Goal: Contribute content: Contribute content

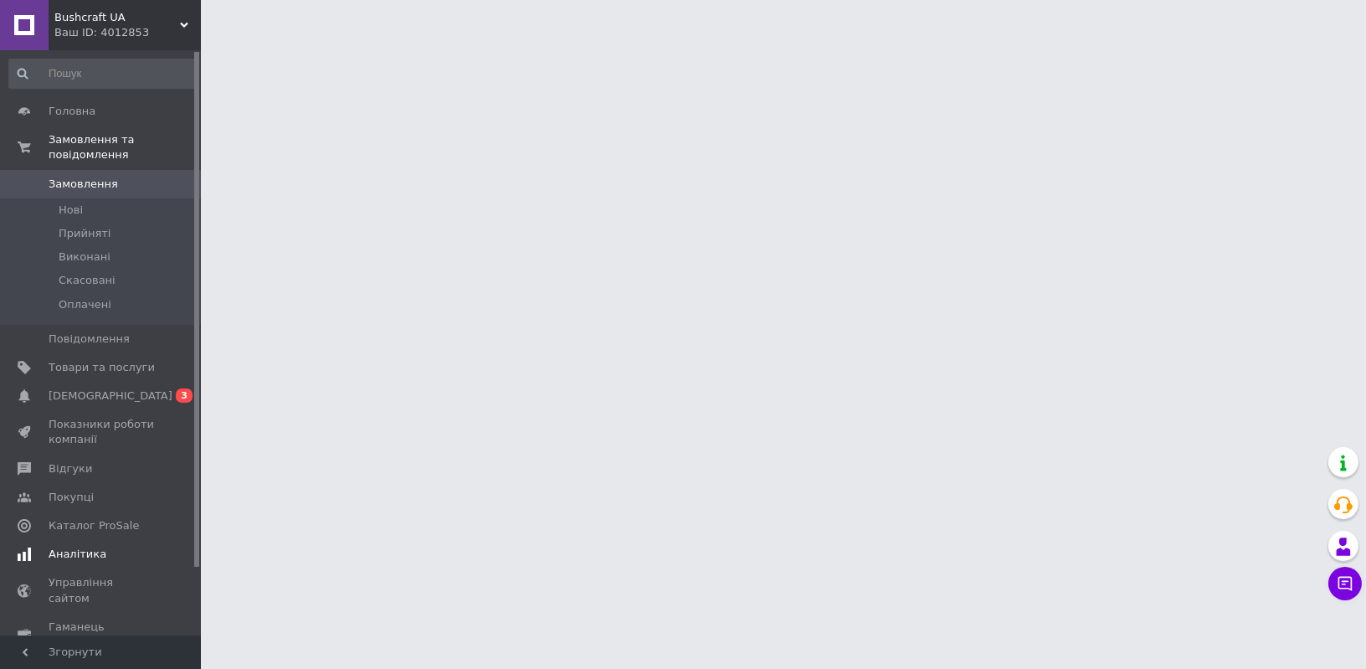
click at [110, 388] on span "[DEMOGRAPHIC_DATA]" at bounding box center [102, 395] width 106 height 15
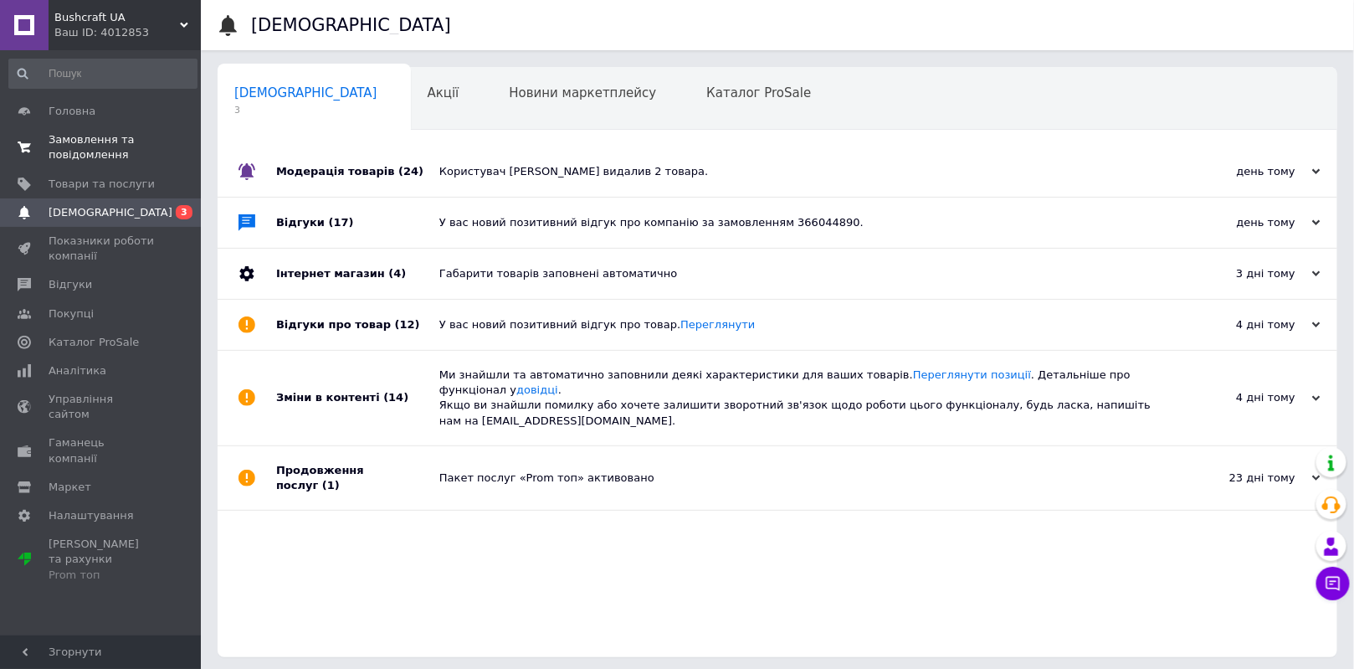
click at [105, 141] on span "Замовлення та повідомлення" at bounding box center [102, 147] width 106 height 30
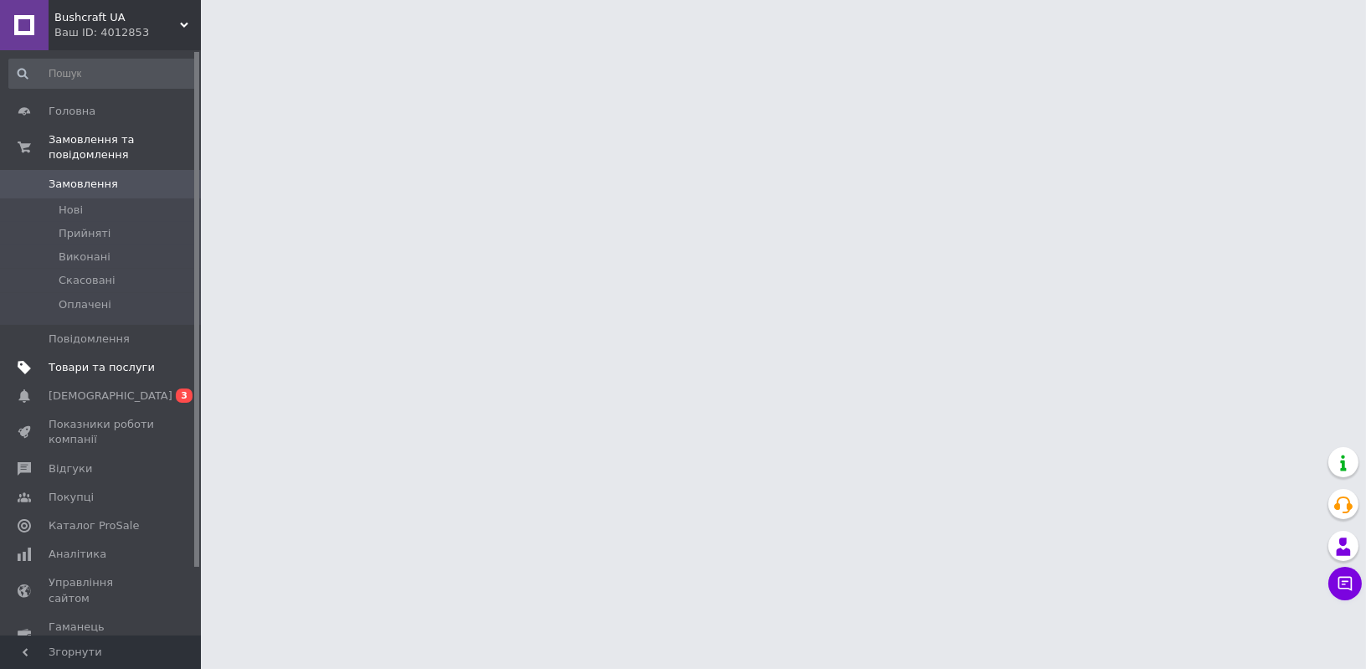
click at [106, 360] on span "Товари та послуги" at bounding box center [102, 367] width 106 height 15
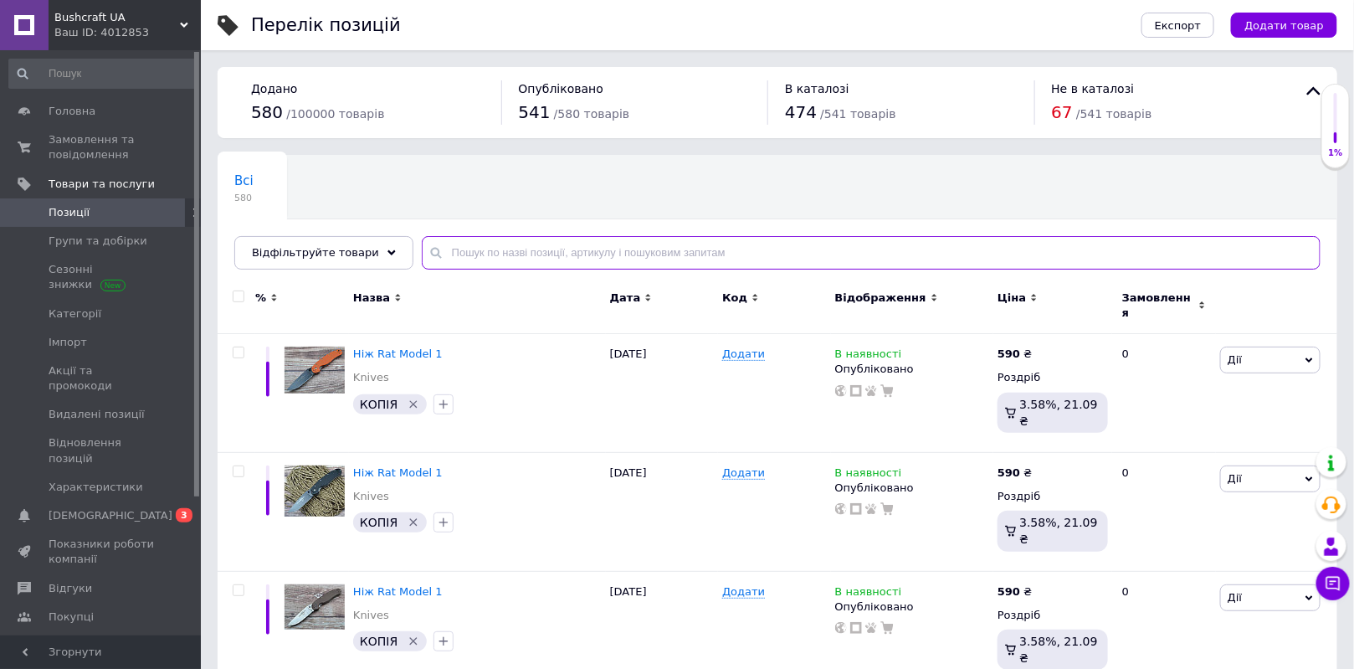
click at [468, 251] on input "text" at bounding box center [871, 252] width 899 height 33
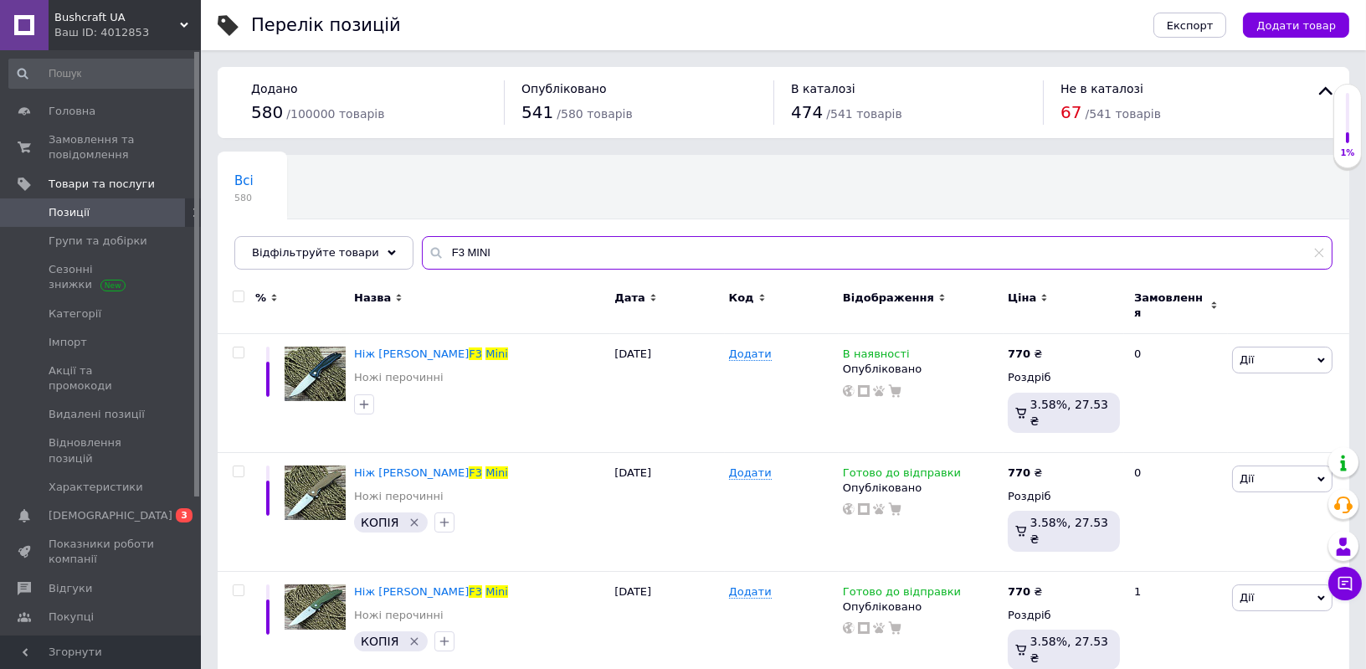
type input "F3 MINI"
click at [1318, 254] on icon at bounding box center [1319, 253] width 10 height 10
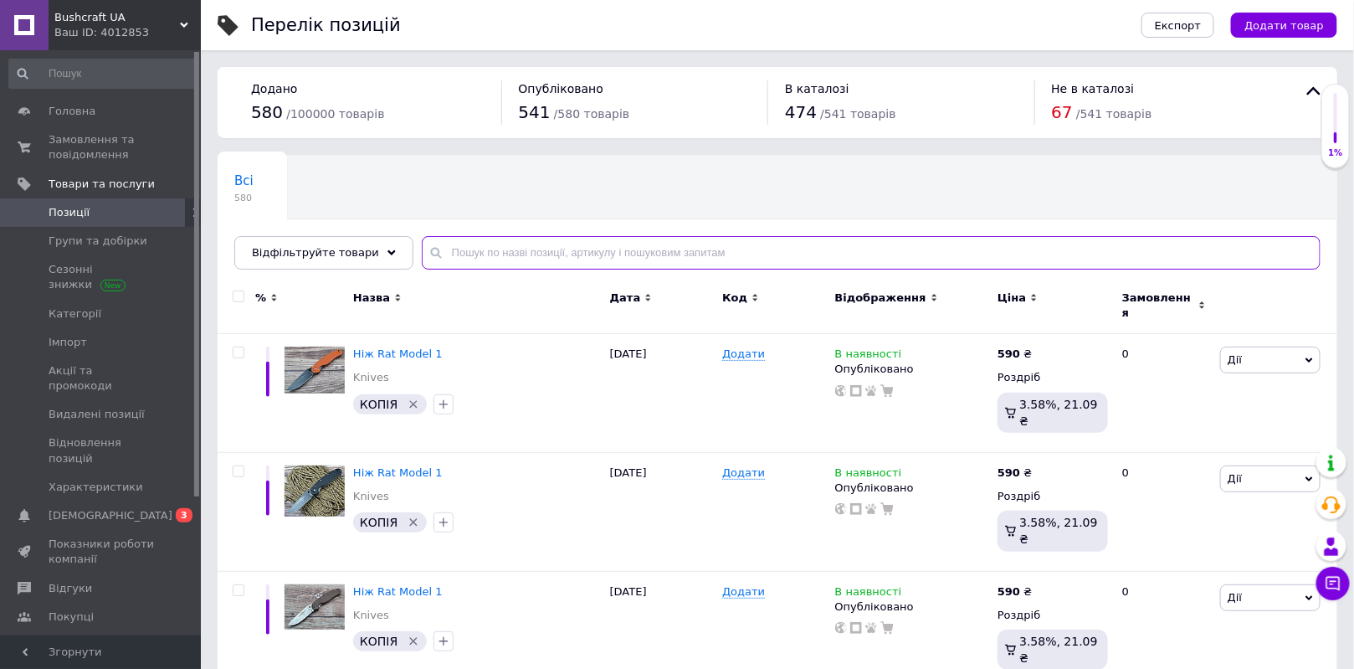
paste input "Extrema Ratio MF2"
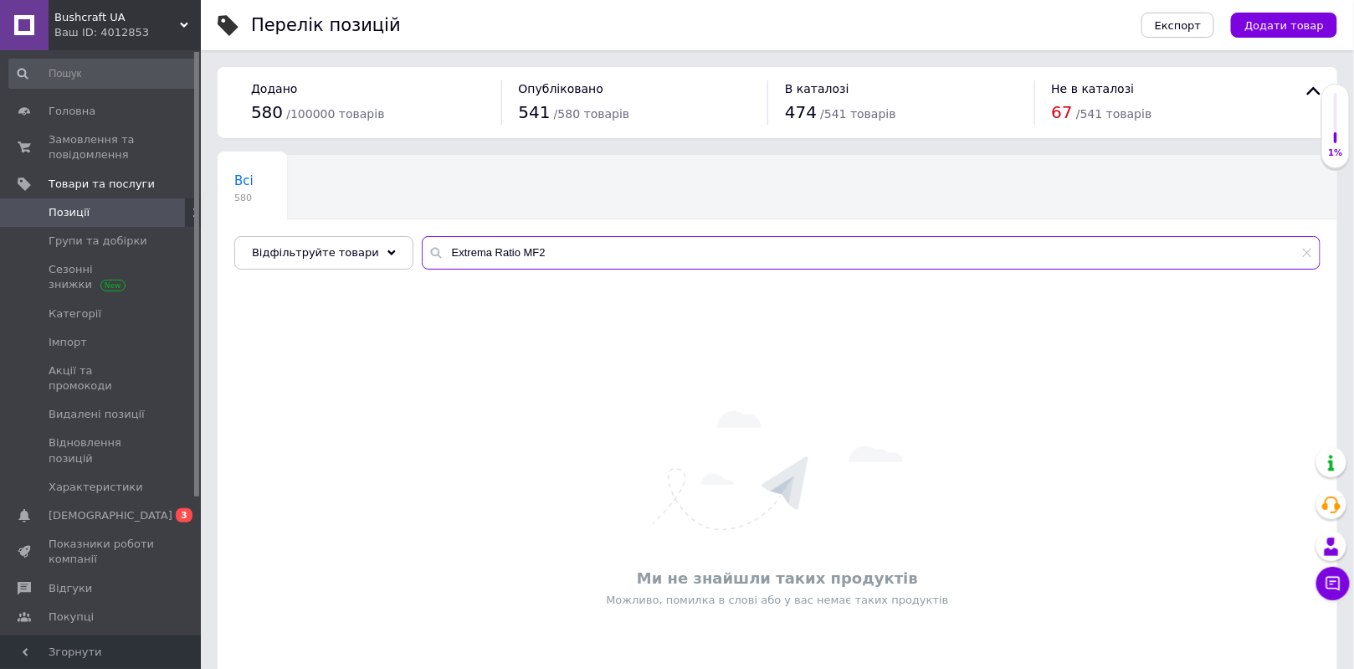
type input "Extrema Ratio MF2"
click at [1314, 32] on button "Додати товар" at bounding box center [1284, 25] width 106 height 25
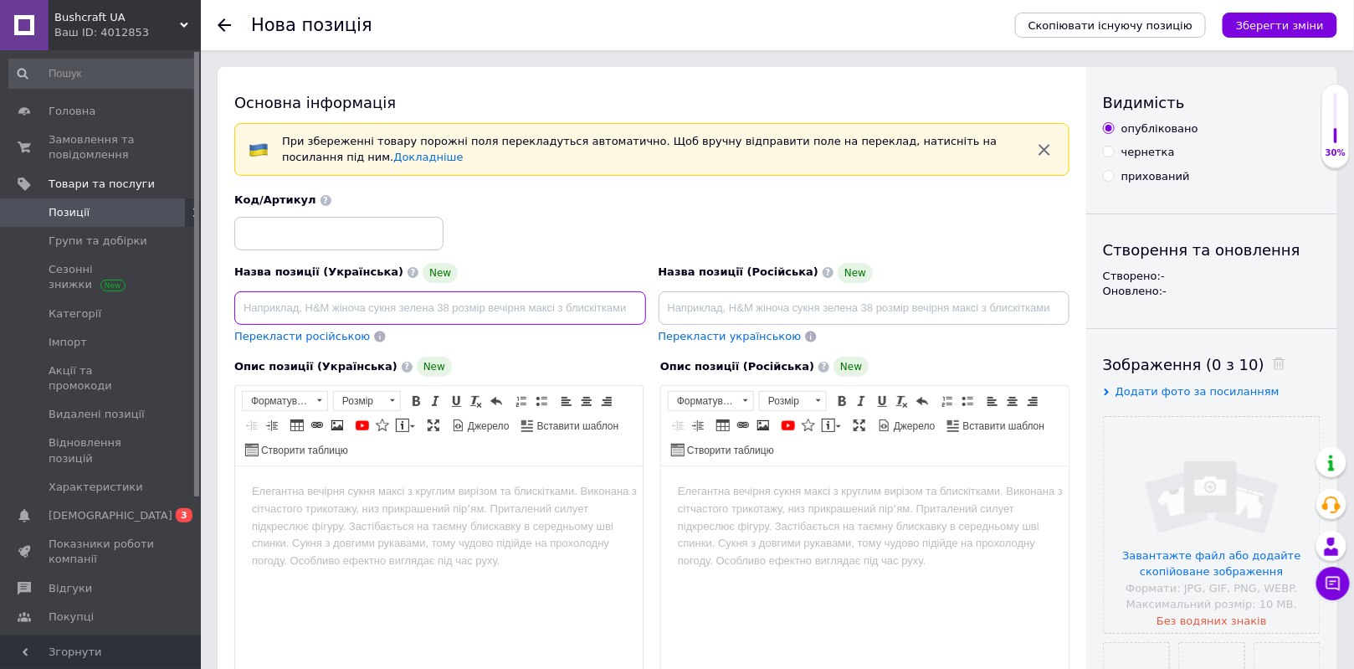
paste input "Нож Extrema Ratio MF2"
click at [255, 311] on input "Нож Extrema Ratio MF2" at bounding box center [440, 307] width 412 height 33
type input "Ніж Extrema Ratio MF2"
click at [1210, 496] on input "file" at bounding box center [1212, 525] width 216 height 216
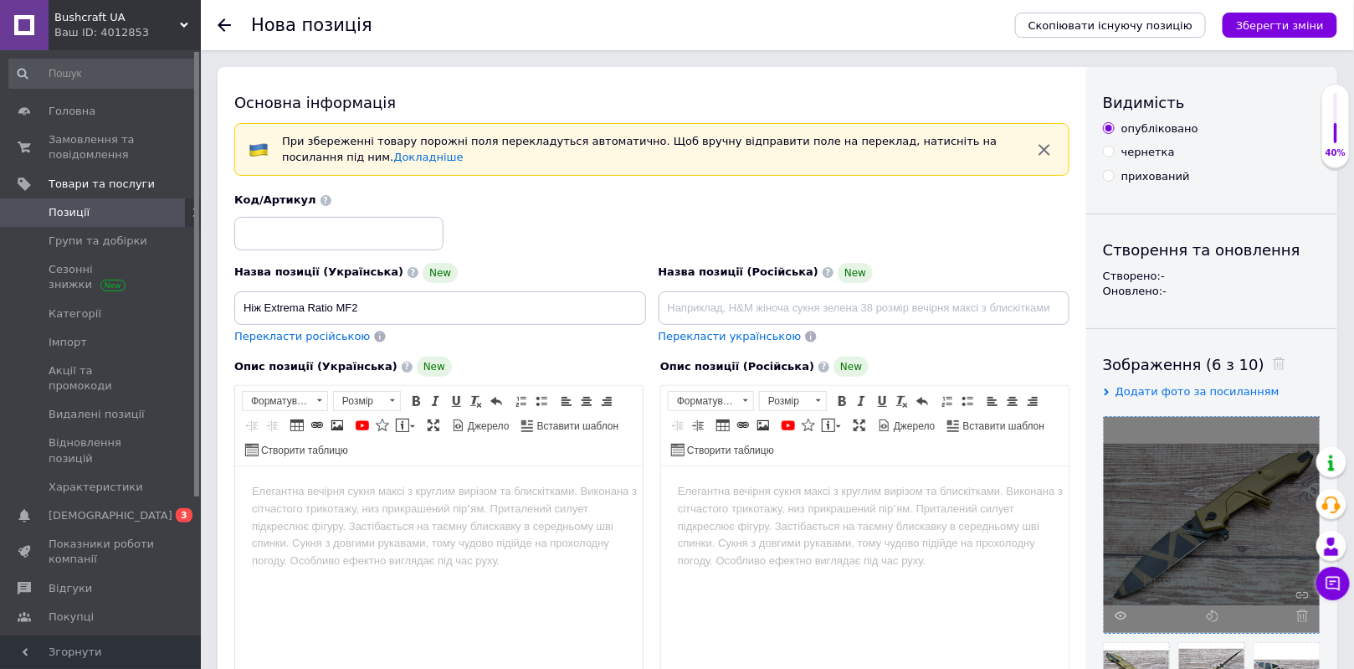
click at [310, 498] on body "Редактор, D6B06AFE-FCB3-4885-BF78-3953A5D19E19" at bounding box center [438, 491] width 374 height 18
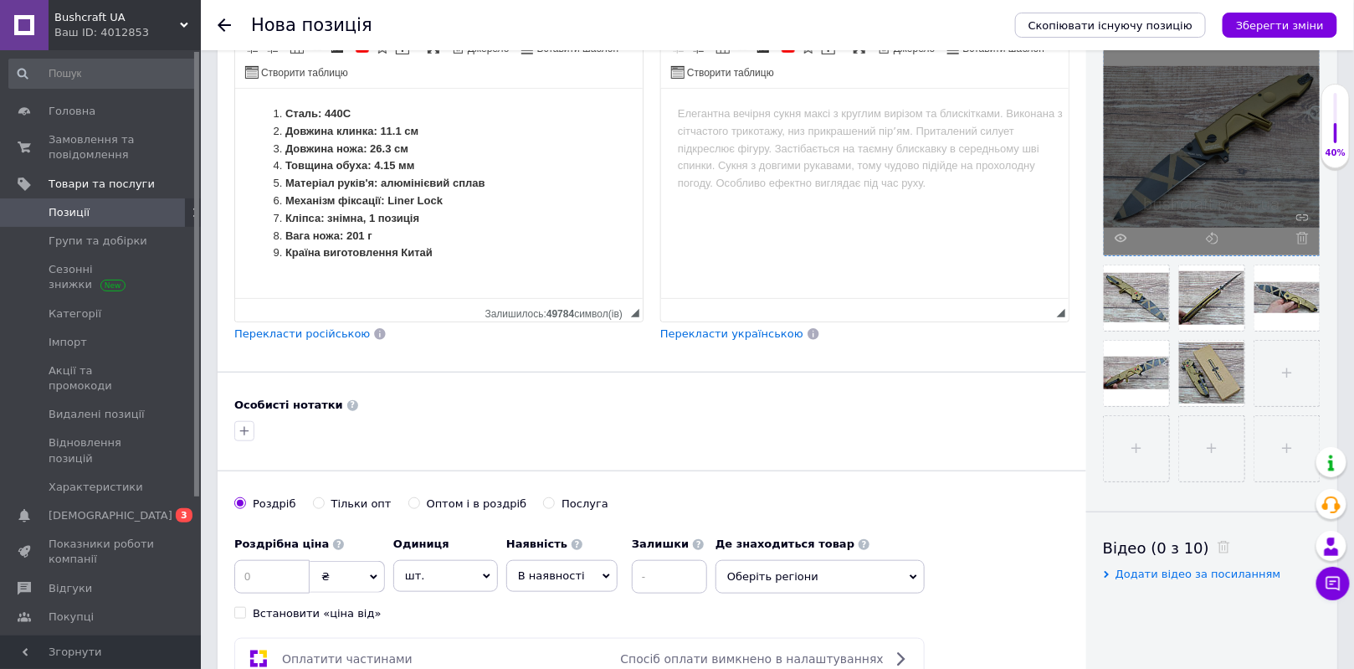
scroll to position [532, 0]
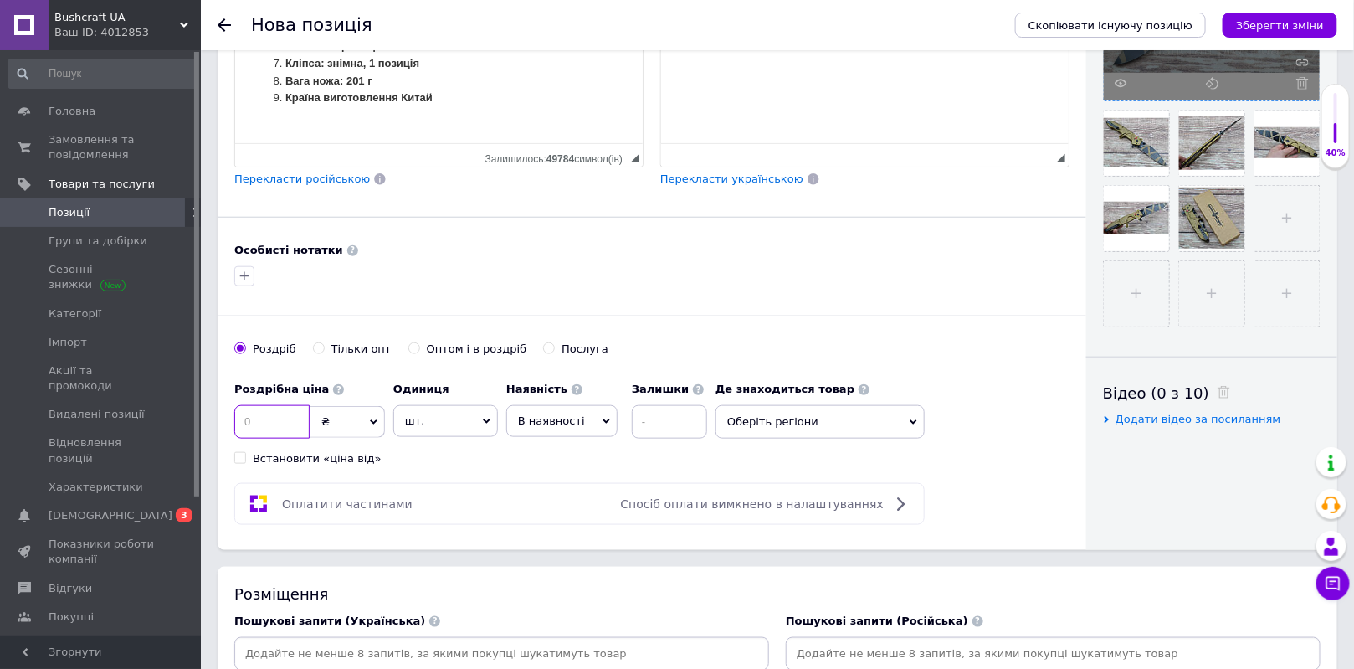
click at [256, 415] on input at bounding box center [271, 421] width 75 height 33
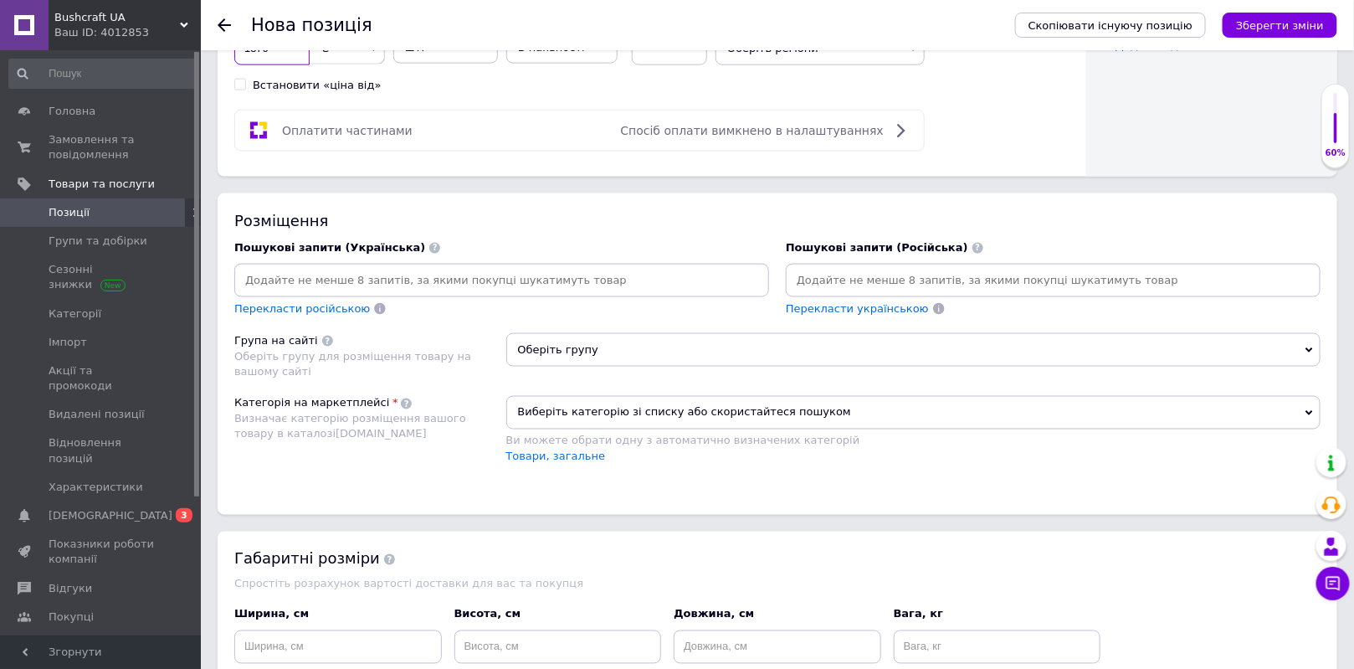
scroll to position [912, 0]
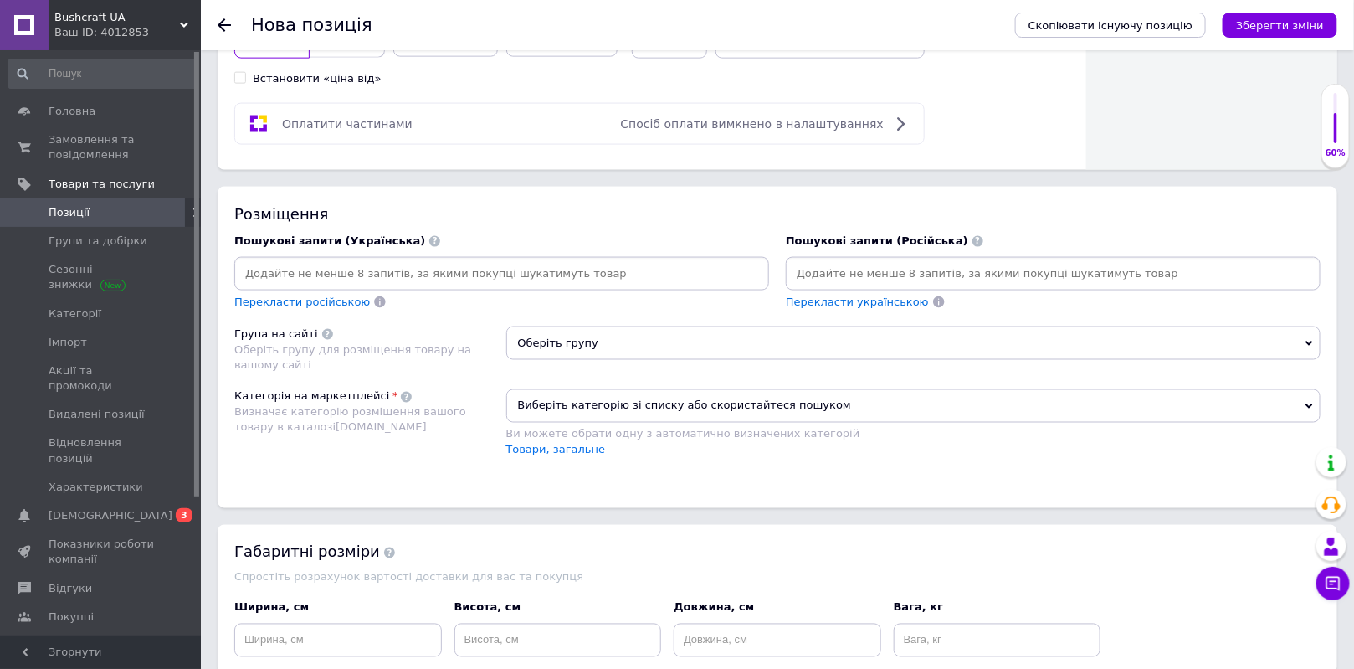
type input "1370"
click at [620, 342] on span "Оберіть групу" at bounding box center [913, 342] width 815 height 33
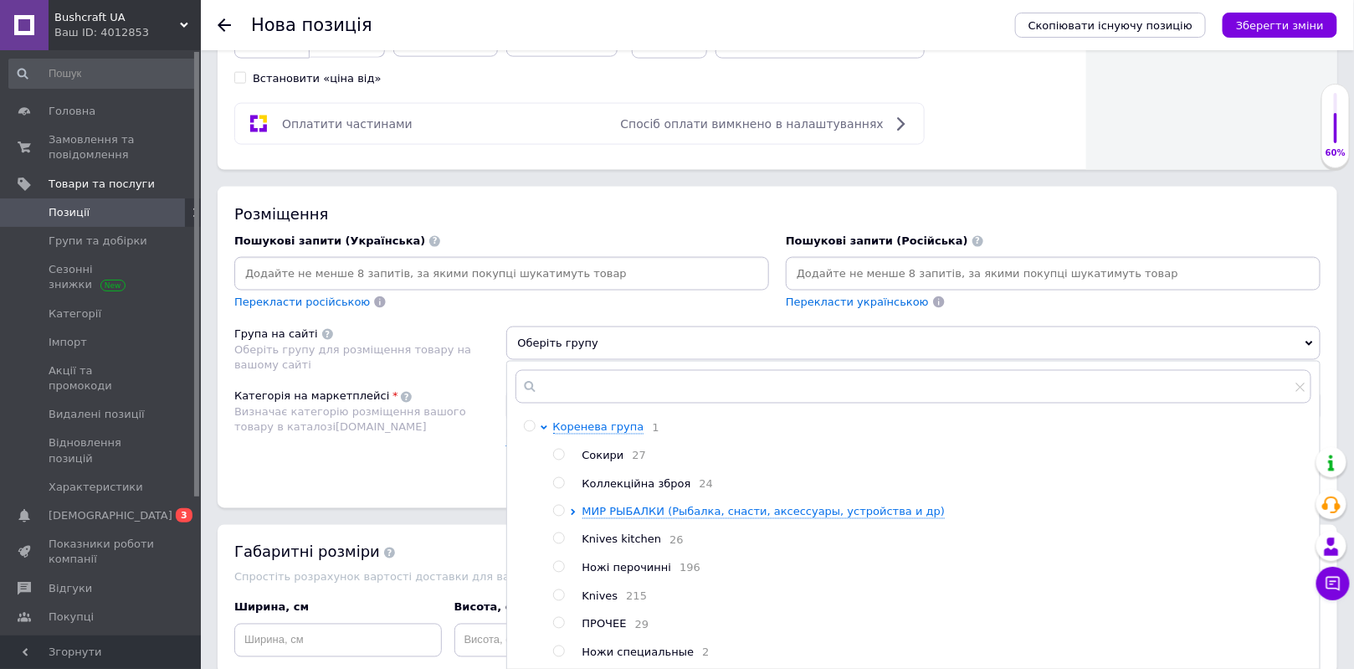
click at [558, 594] on input "radio" at bounding box center [558, 595] width 11 height 11
radio input "true"
click at [449, 475] on div "Розміщення Пошукові запити (Українська) Перекласти російською Пошукові запити (…" at bounding box center [778, 347] width 1120 height 321
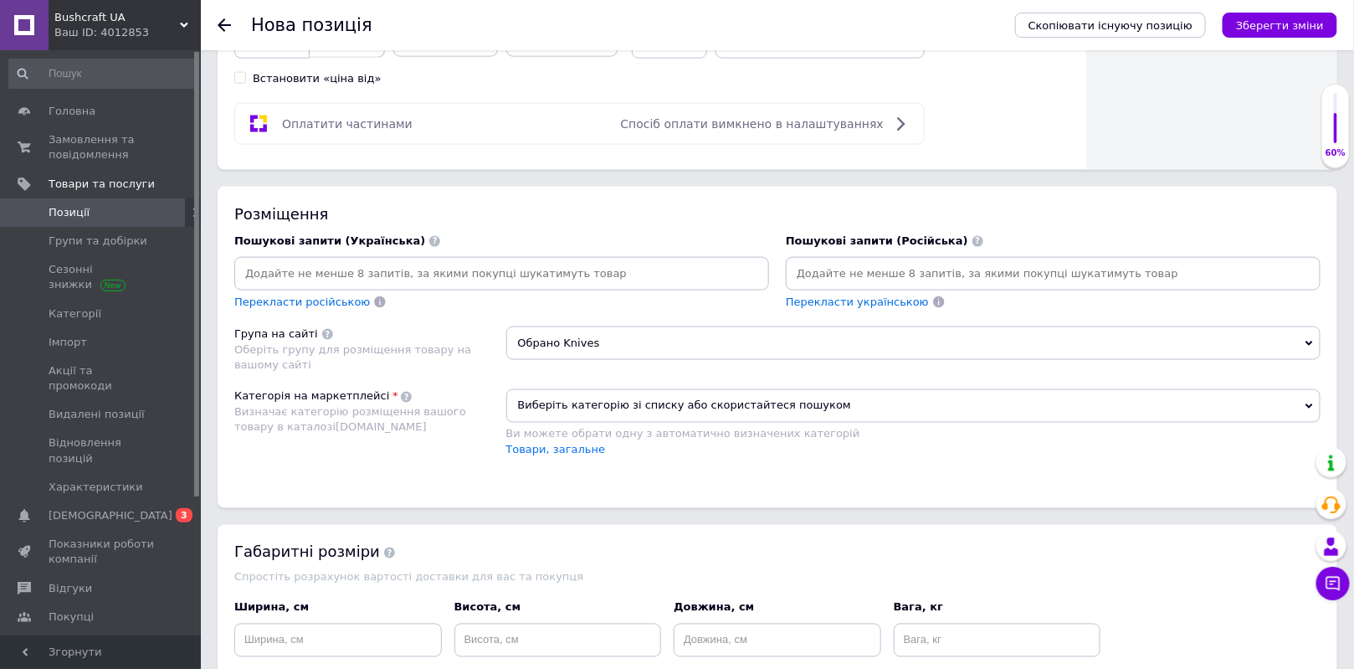
click at [595, 402] on span "Виберіть категорію зі списку або скористайтеся пошуком" at bounding box center [913, 405] width 815 height 33
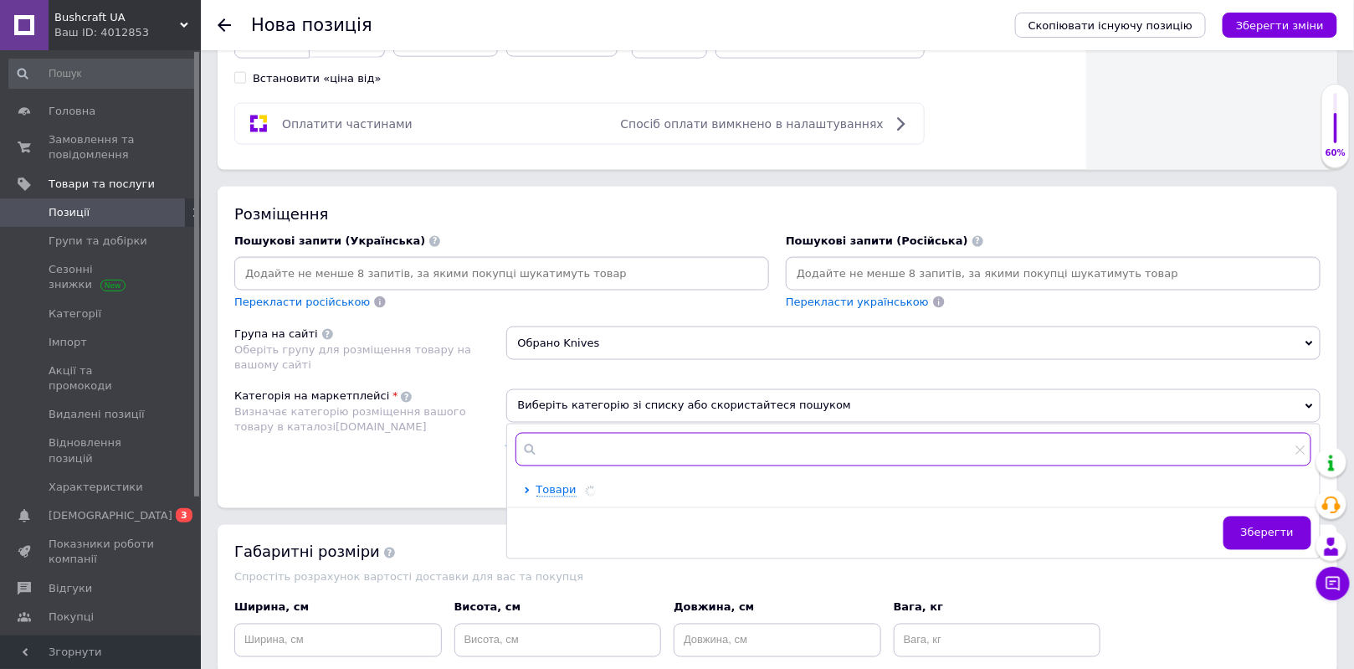
click at [589, 433] on input "text" at bounding box center [914, 449] width 797 height 33
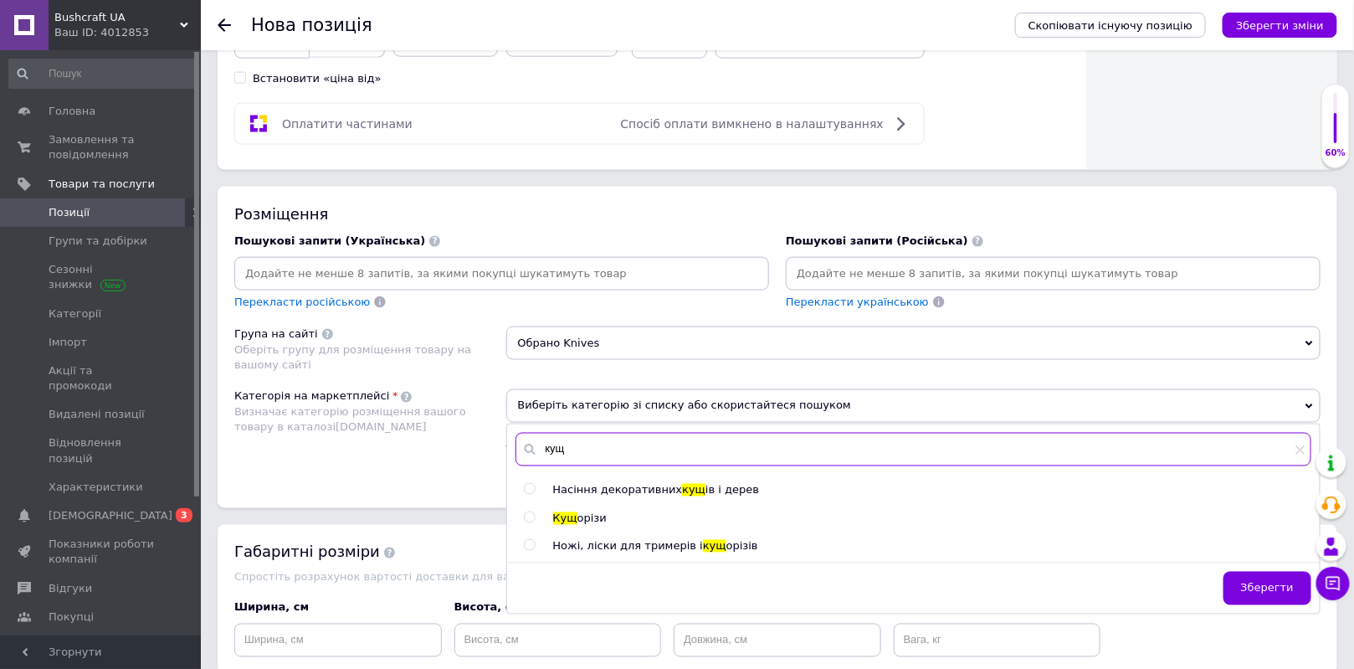
type input "кущ"
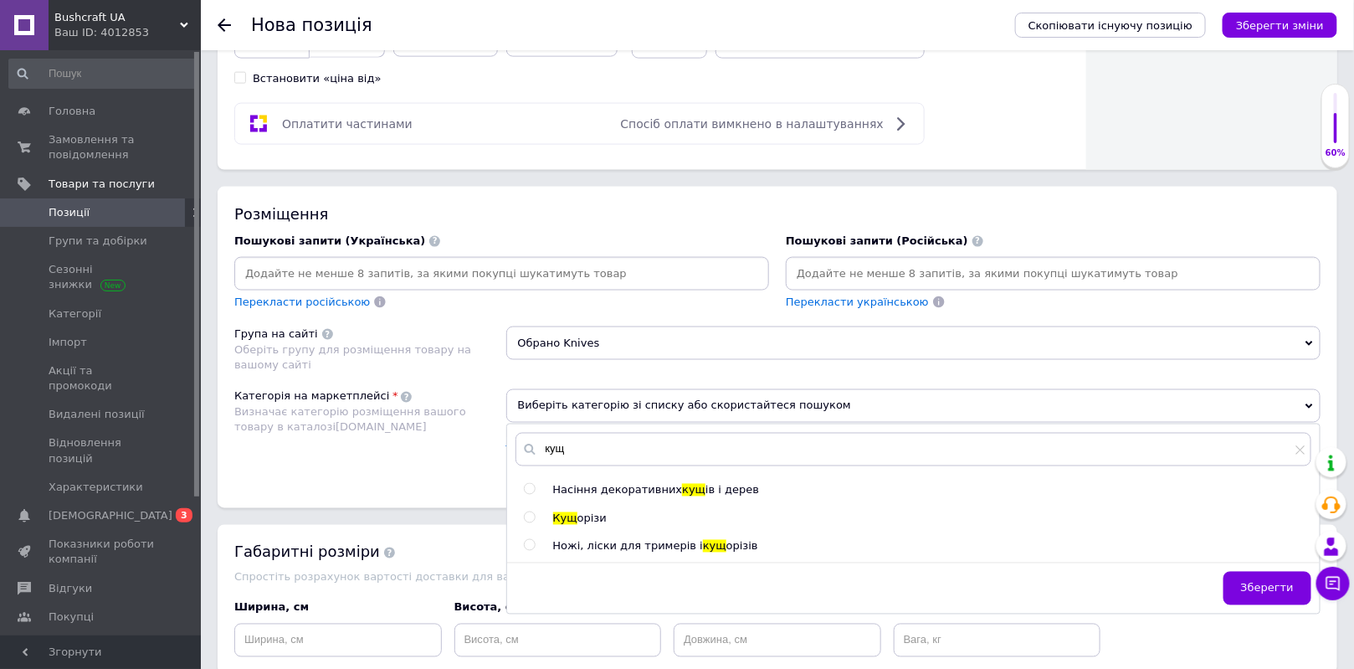
click at [528, 543] on input "radio" at bounding box center [529, 545] width 11 height 11
radio input "true"
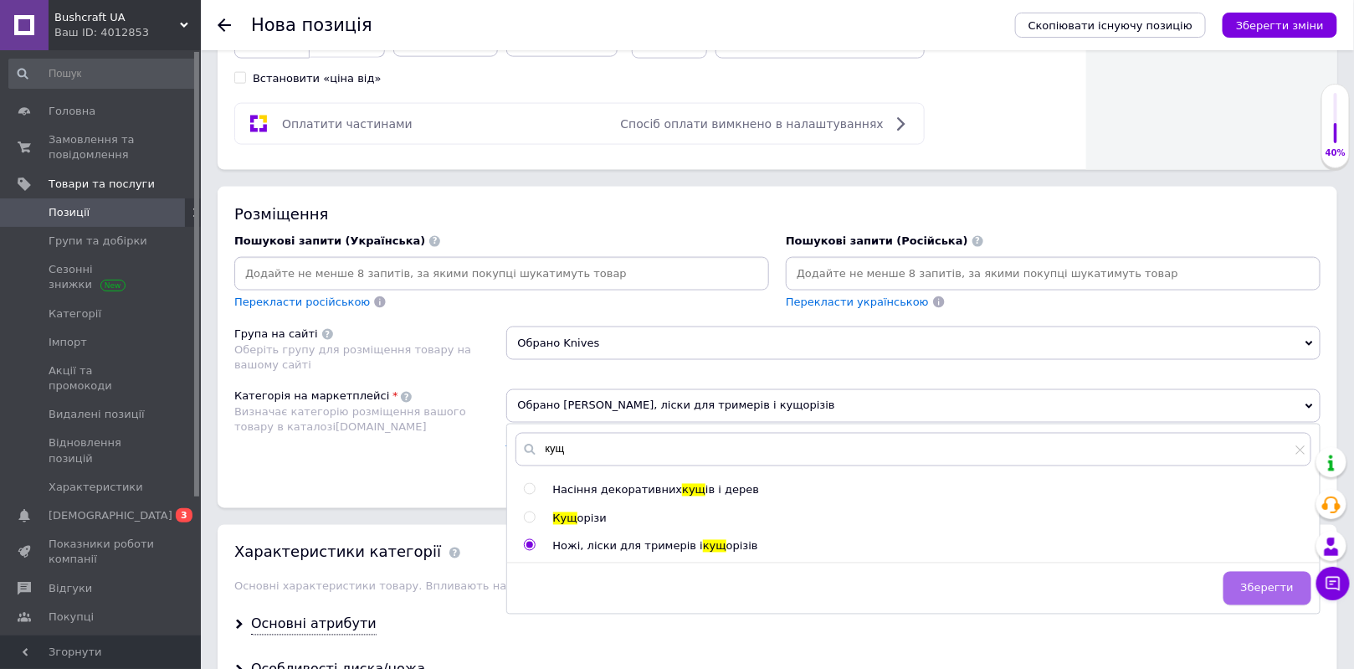
click at [1281, 582] on span "Зберегти" at bounding box center [1267, 588] width 53 height 13
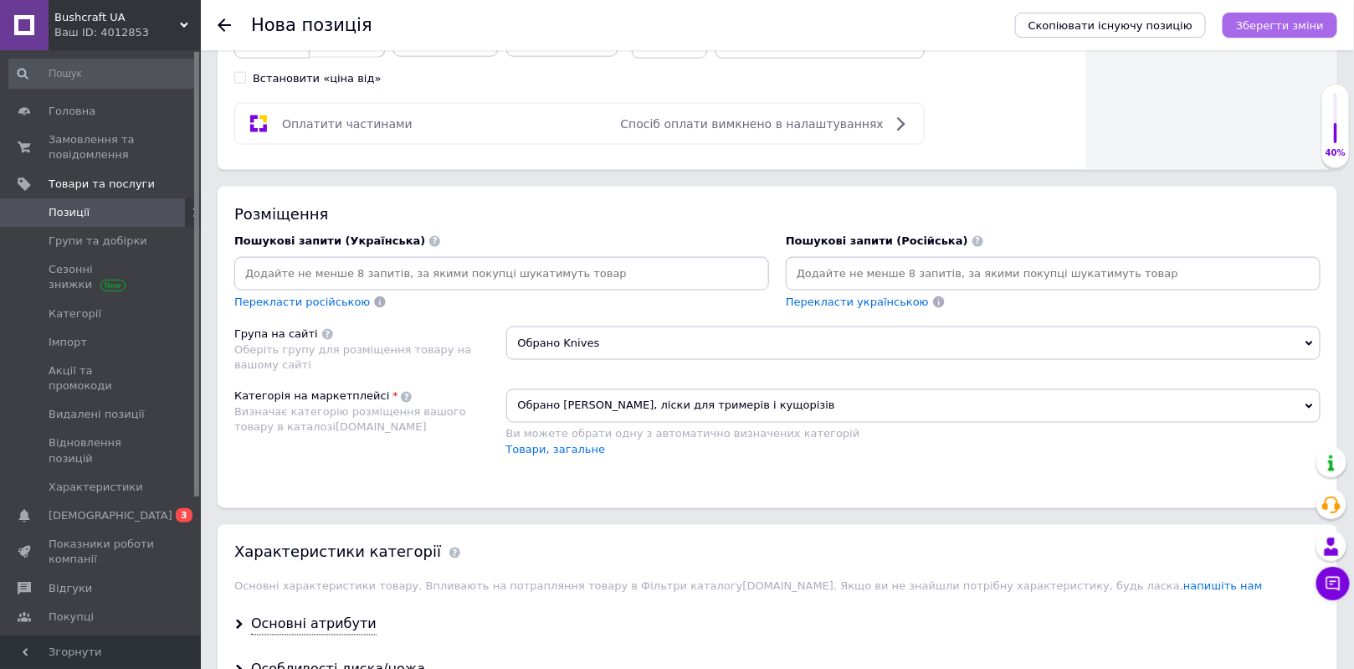
click at [1274, 28] on icon "Зберегти зміни" at bounding box center [1280, 25] width 88 height 13
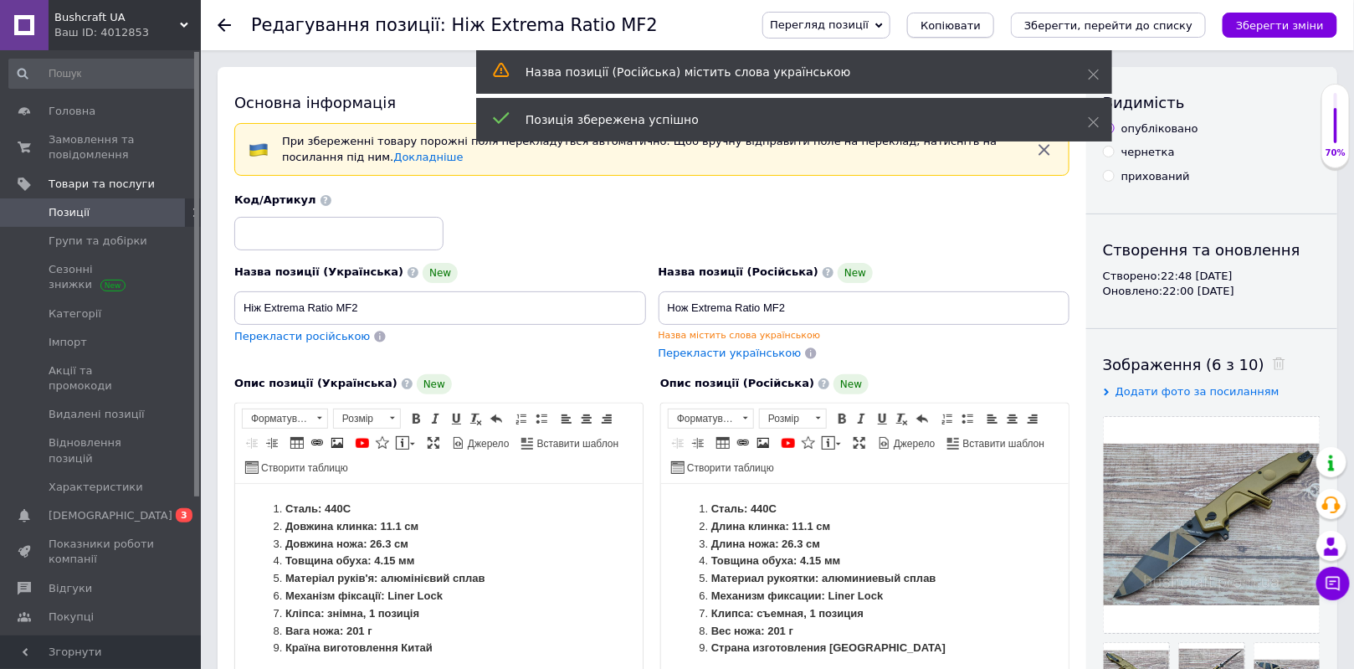
click at [981, 24] on span "Копіювати" at bounding box center [951, 25] width 60 height 13
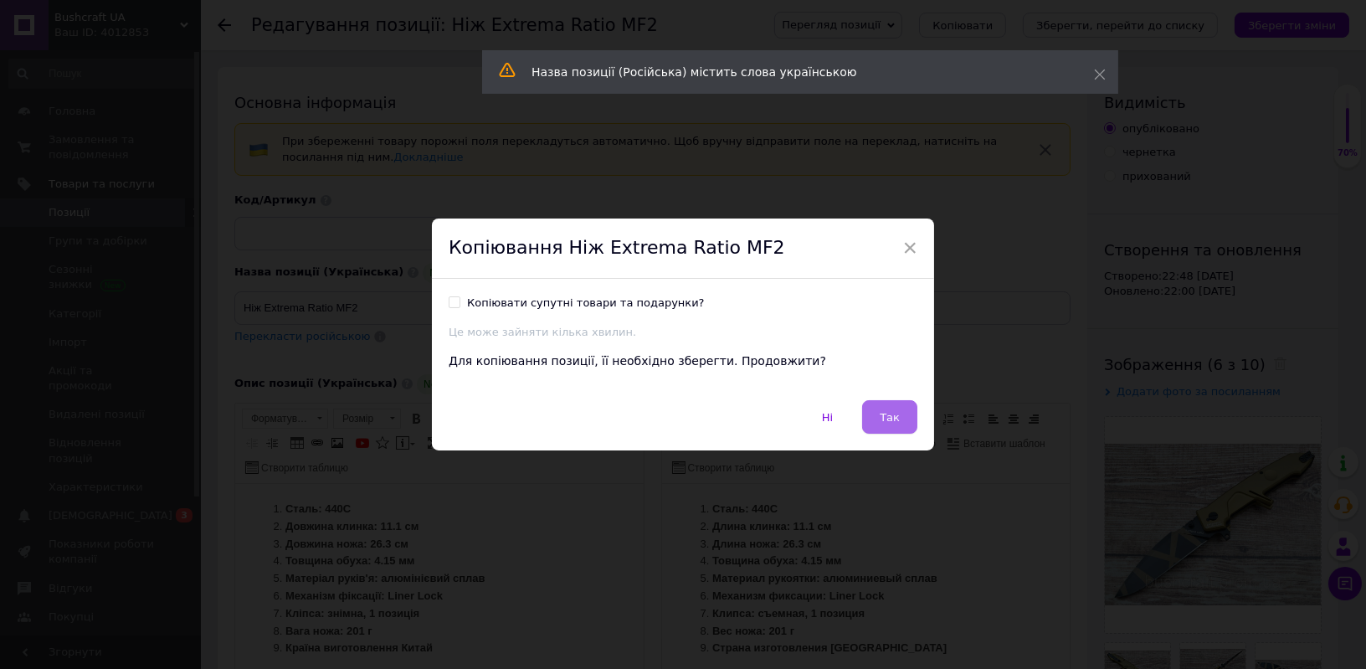
click at [892, 429] on button "Так" at bounding box center [889, 416] width 55 height 33
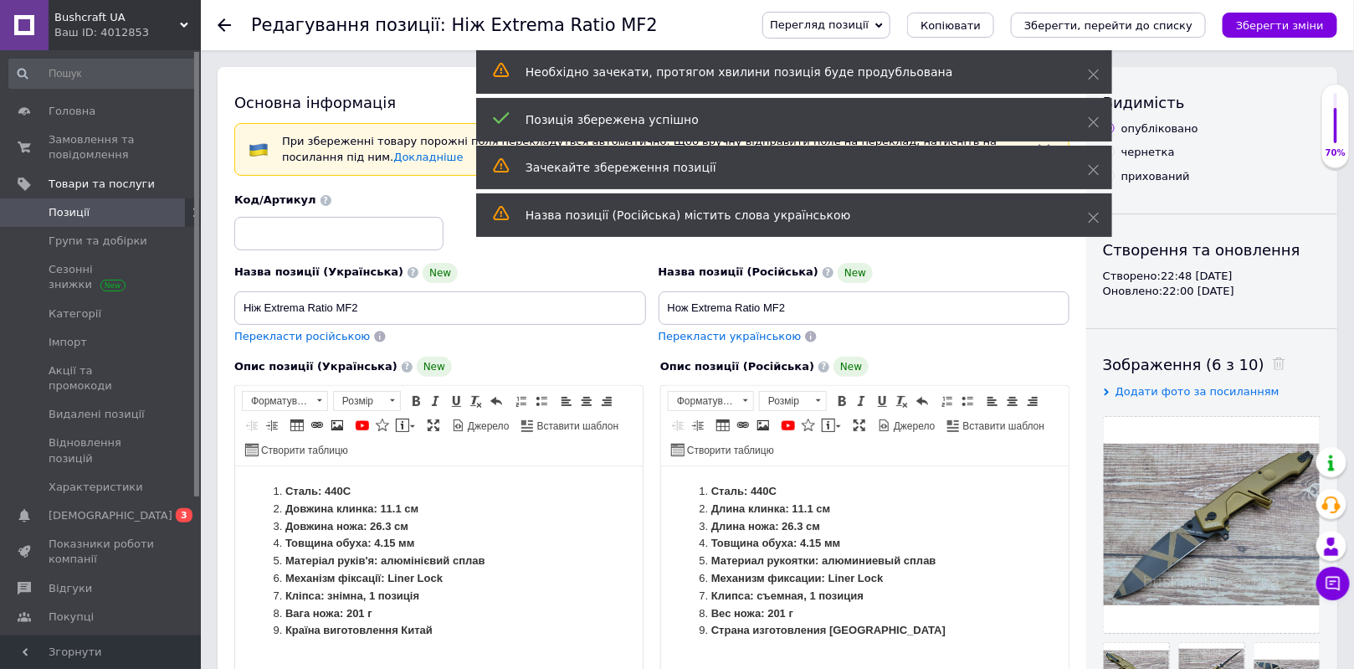
click at [1263, 358] on div "Зображення (6 з 10)" at bounding box center [1212, 364] width 218 height 21
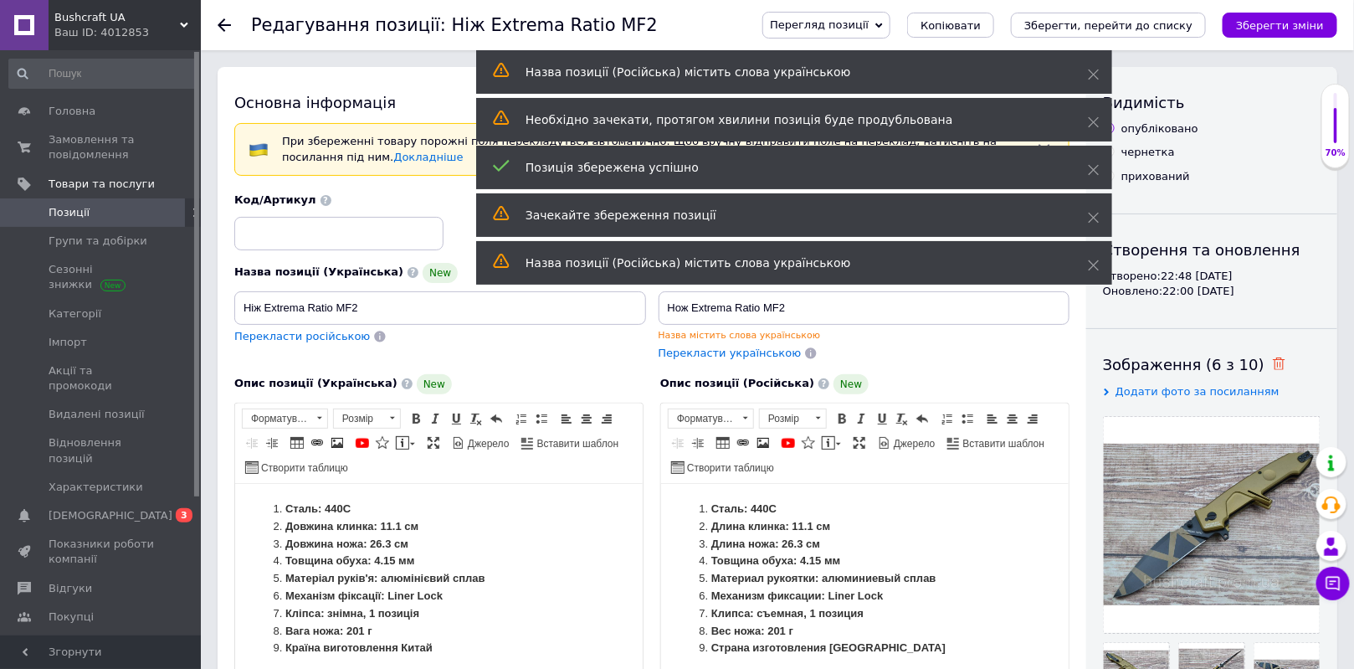
click at [1273, 368] on icon at bounding box center [1279, 363] width 13 height 13
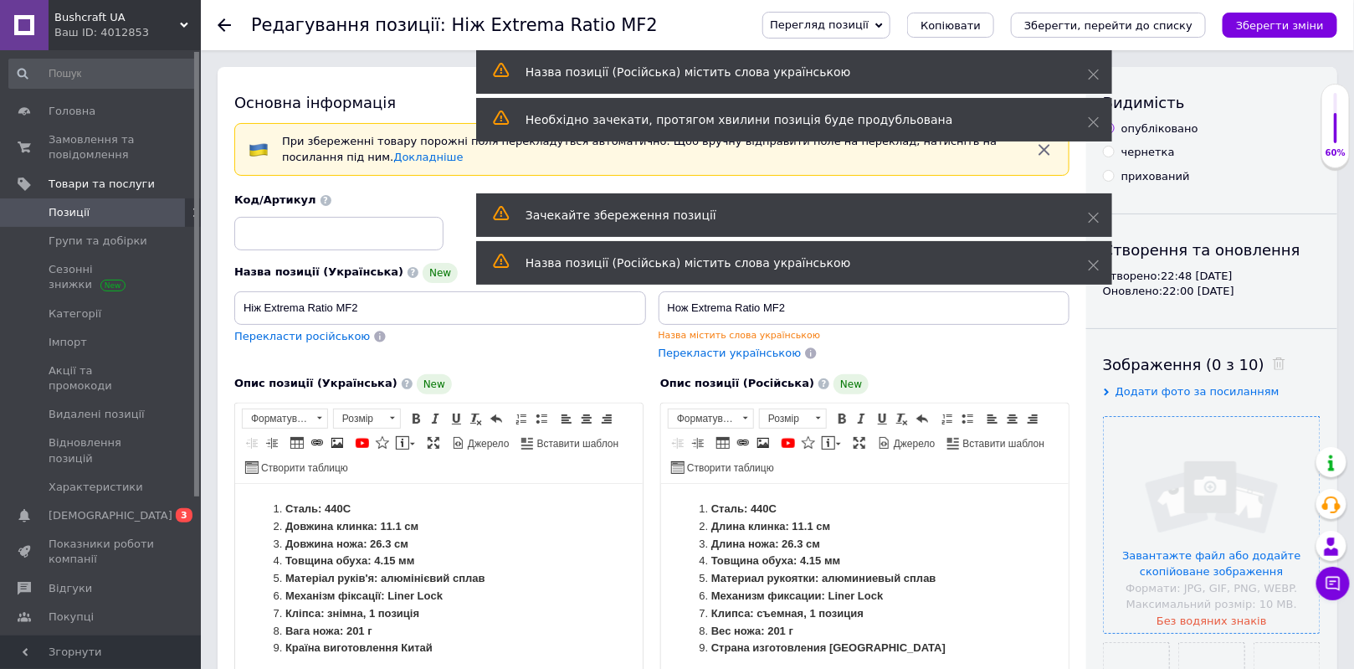
click at [1233, 466] on input "file" at bounding box center [1212, 525] width 216 height 216
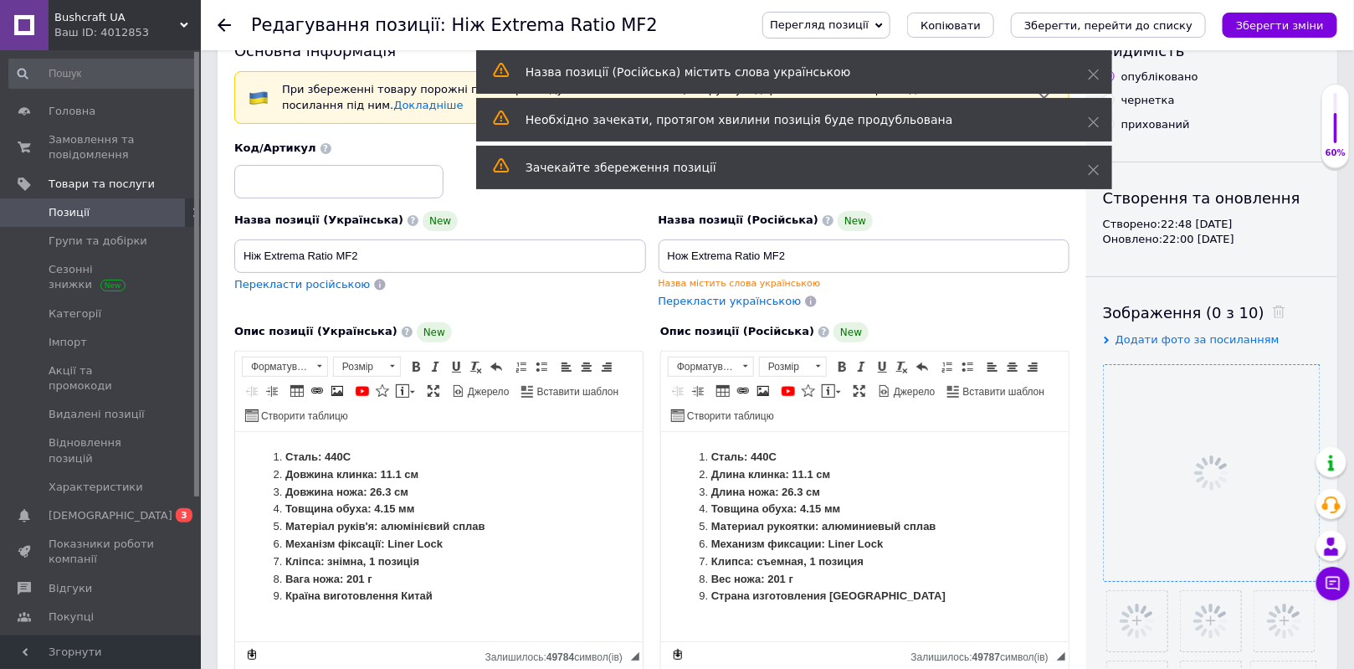
scroll to position [152, 0]
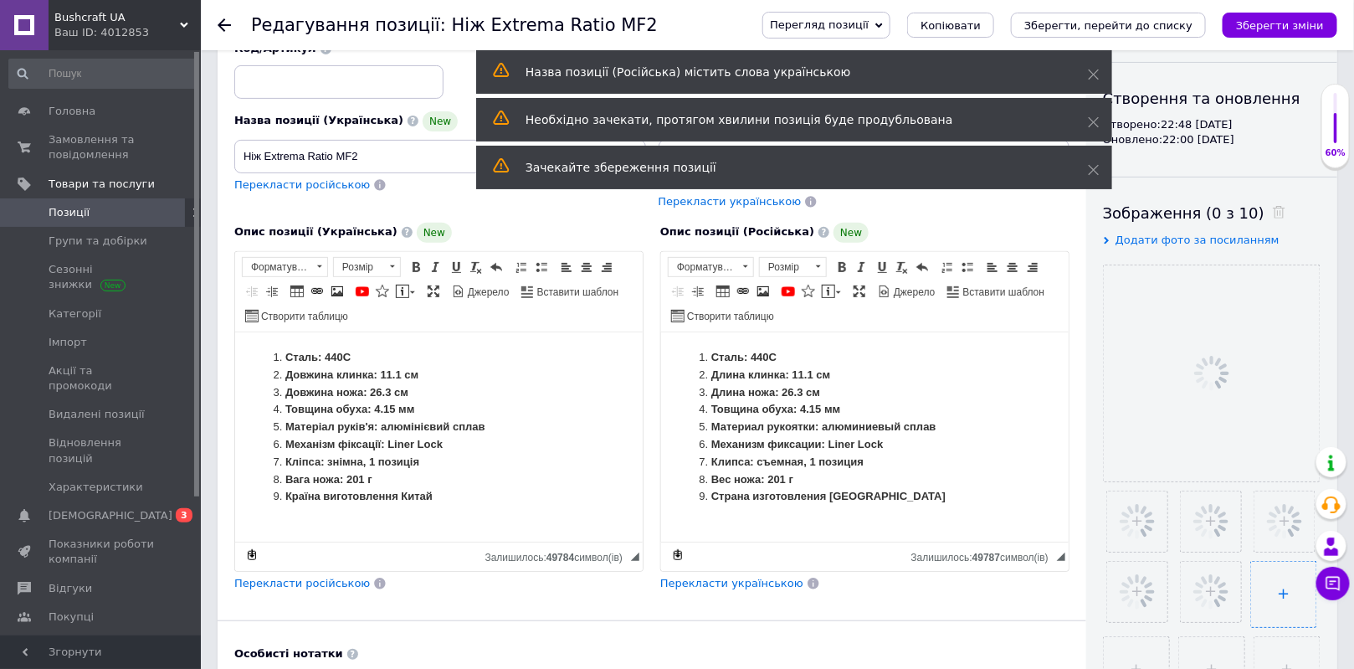
click at [1273, 604] on input "file" at bounding box center [1283, 594] width 65 height 65
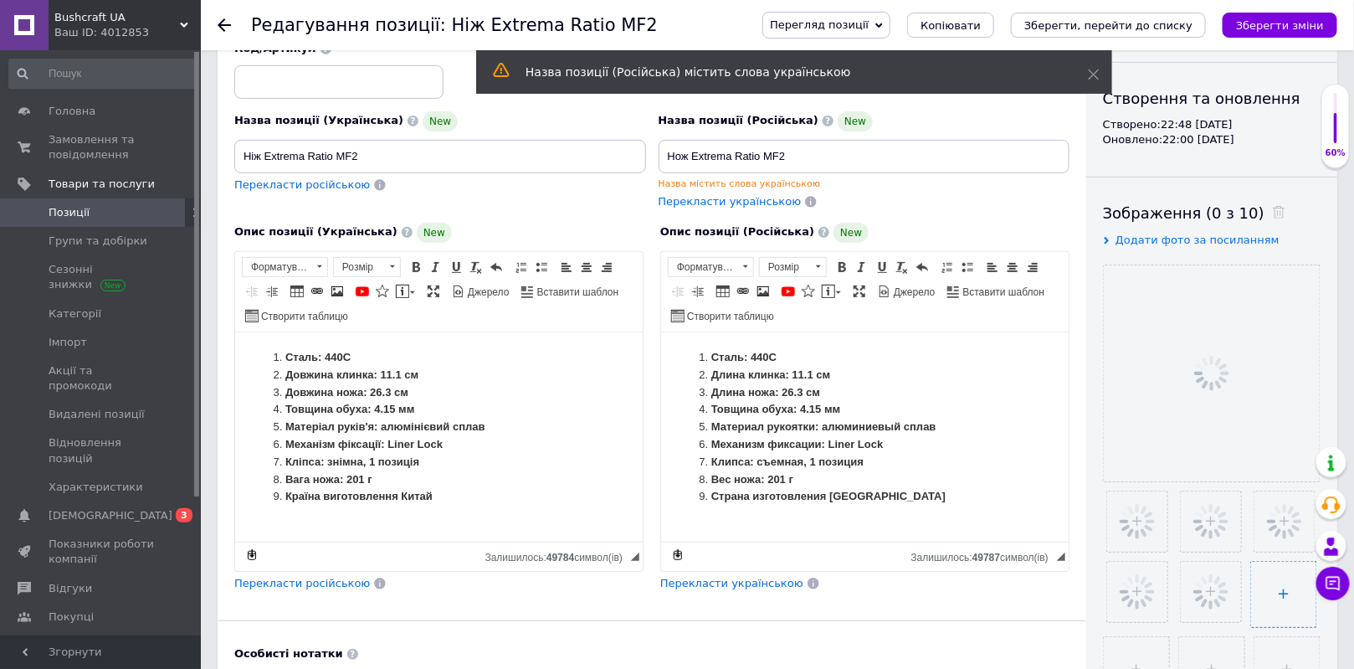
type input "C:\fakepath\DSC_8144.JPG"
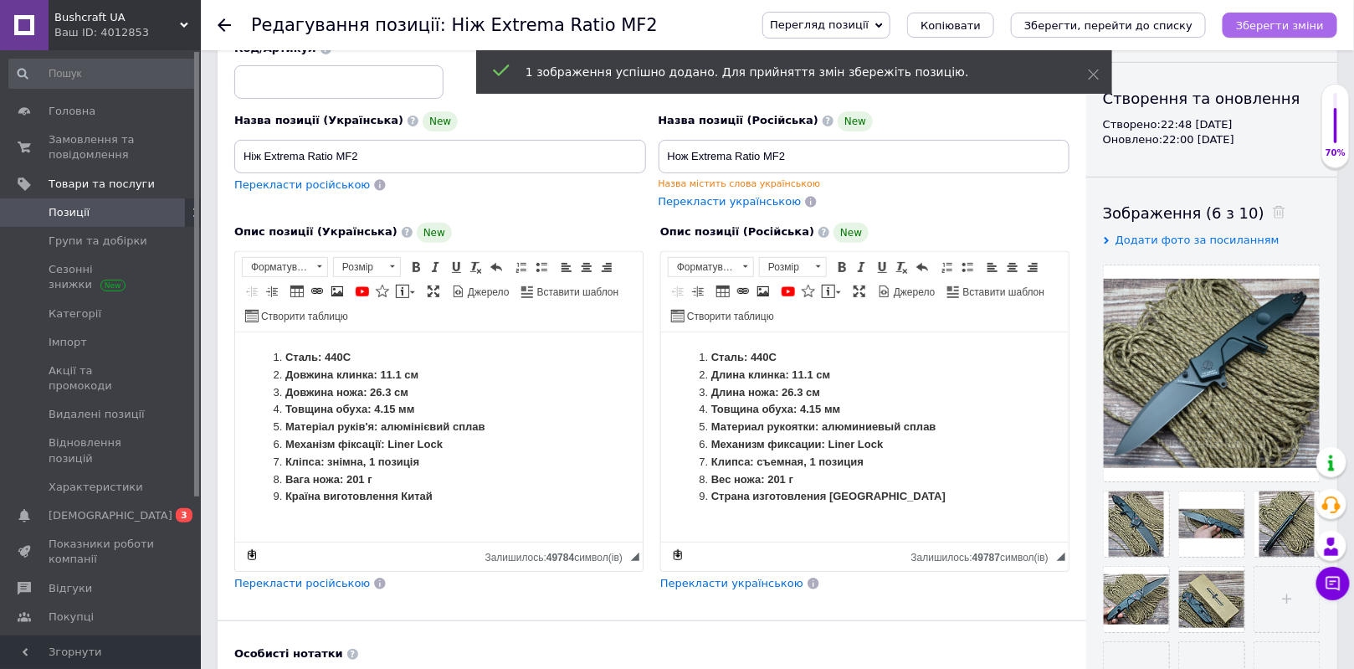
click at [1294, 27] on icon "Зберегти зміни" at bounding box center [1280, 25] width 88 height 13
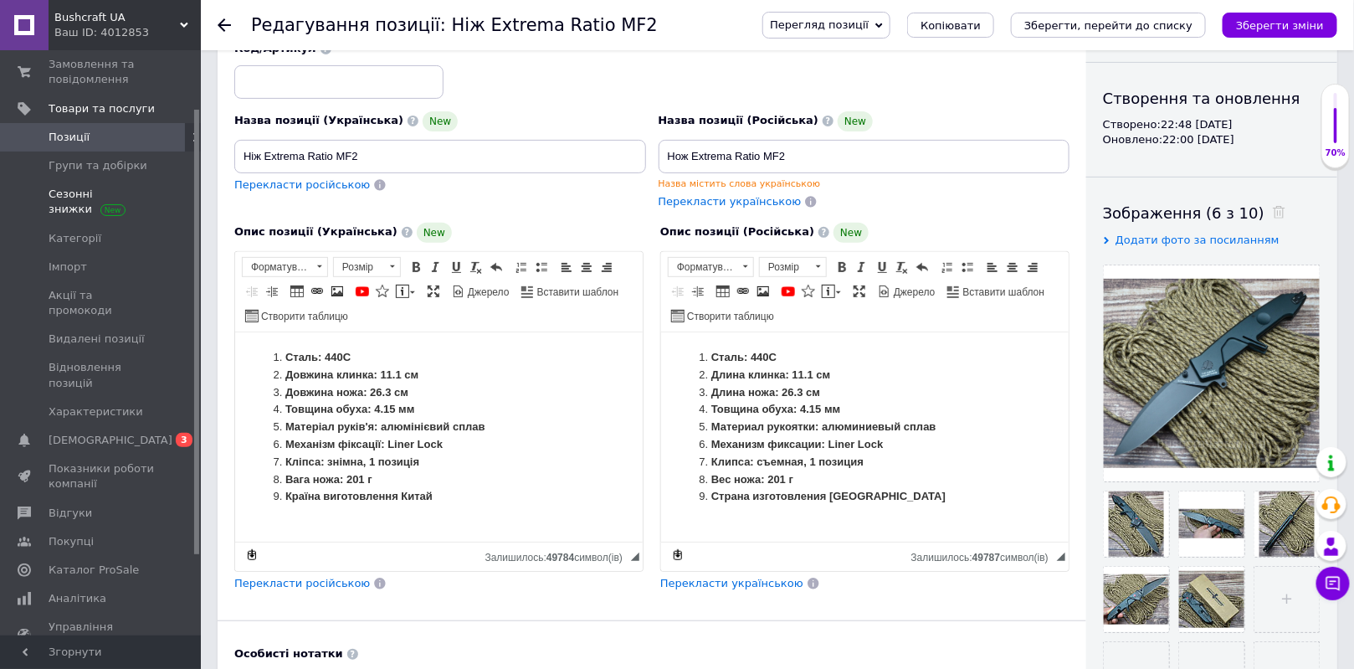
scroll to position [0, 0]
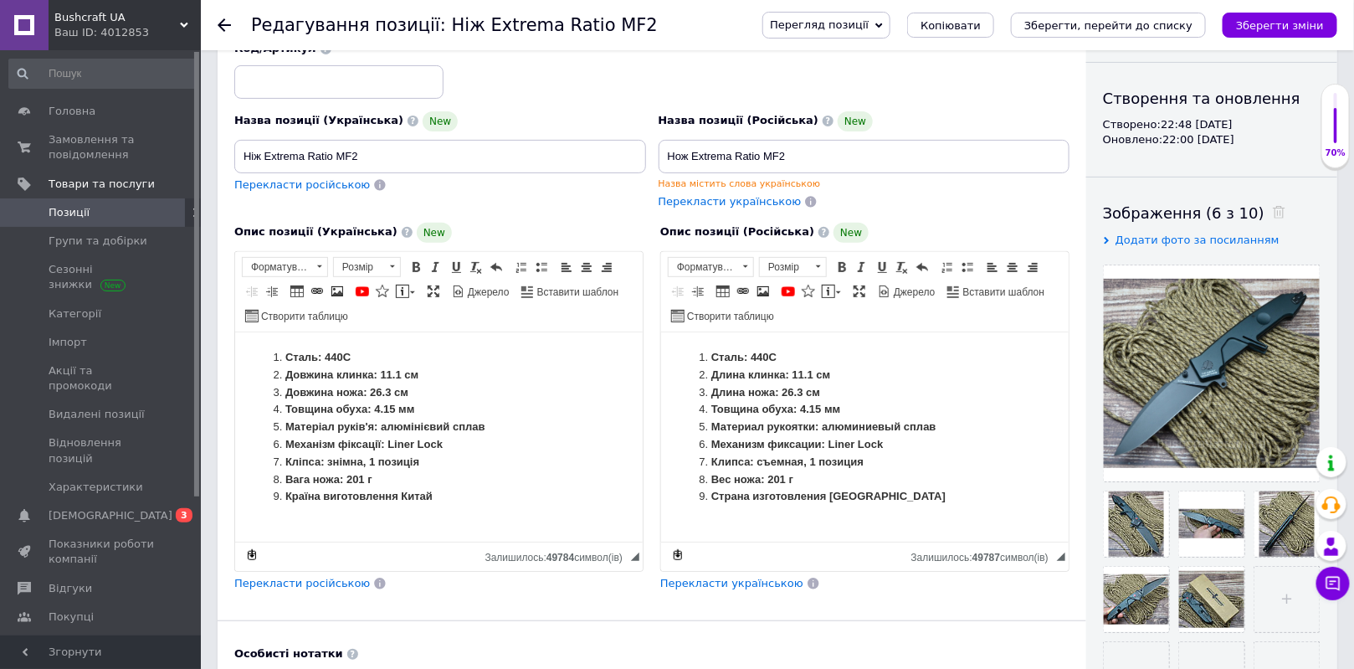
click at [80, 210] on span "Позиції" at bounding box center [69, 212] width 41 height 15
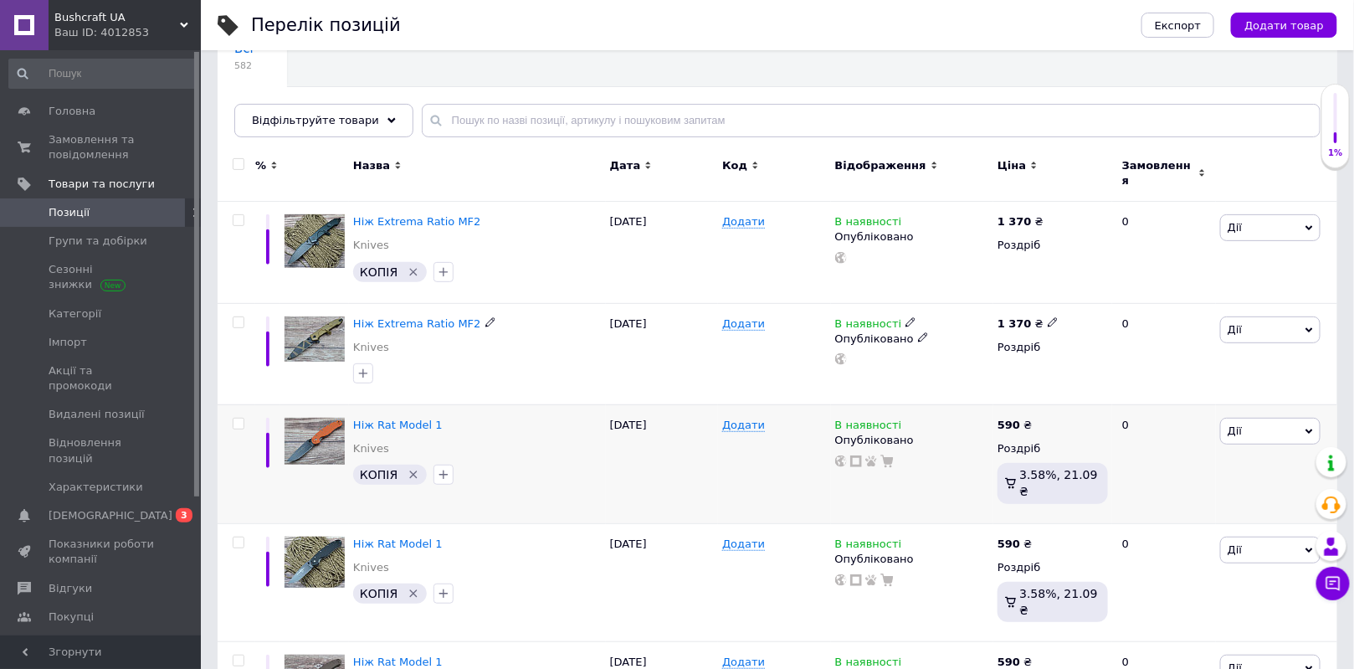
scroll to position [152, 0]
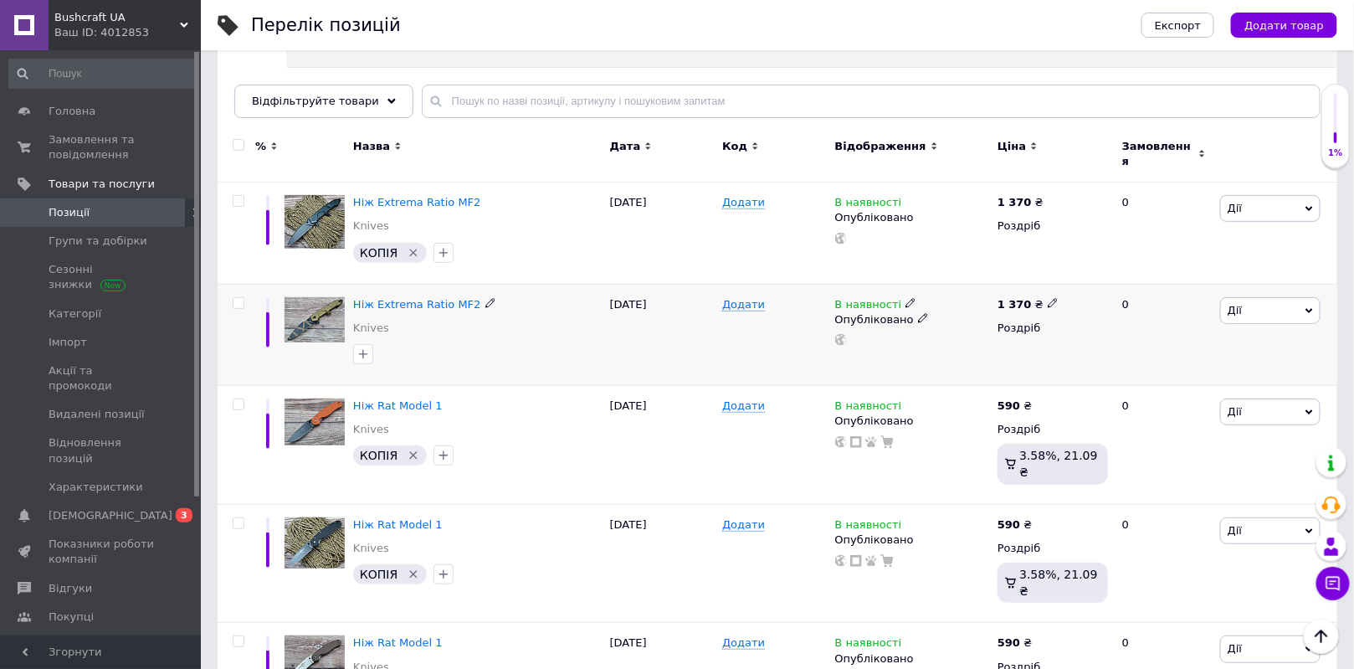
click at [1277, 306] on span "Дії" at bounding box center [1271, 310] width 100 height 27
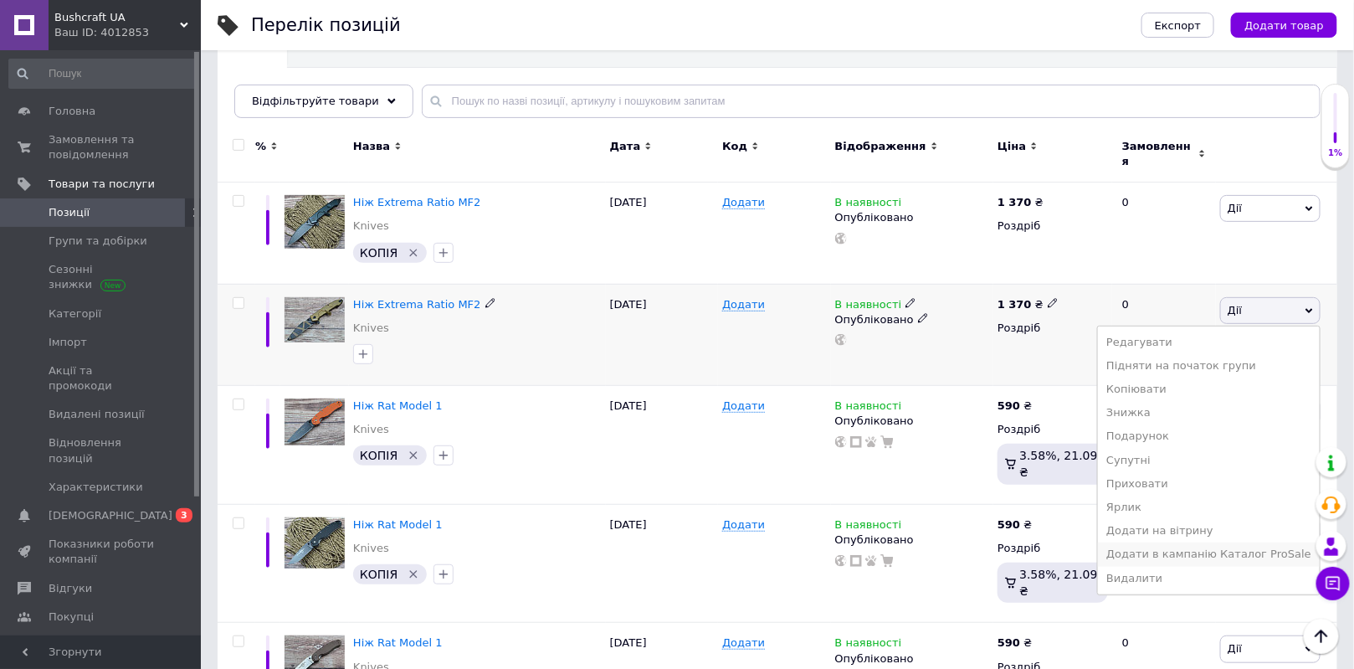
click at [1266, 542] on li "Додати в кампанію Каталог ProSale" at bounding box center [1209, 553] width 222 height 23
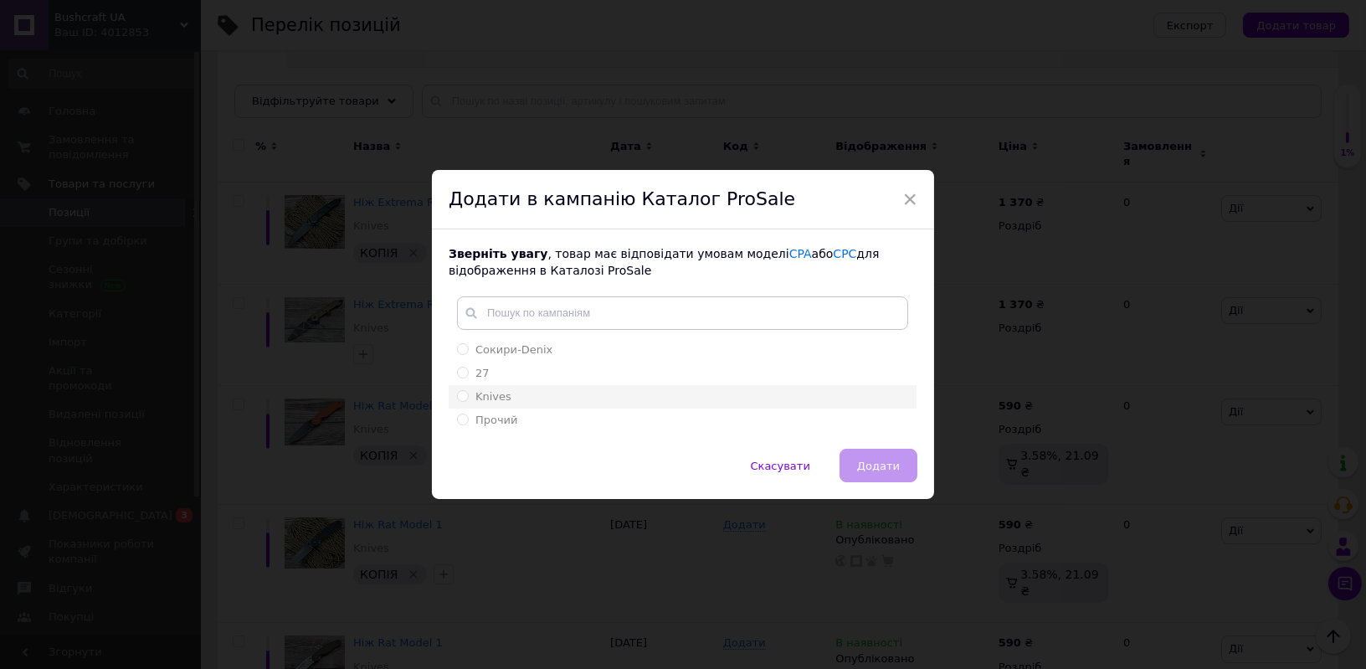
click at [464, 396] on input "Knives" at bounding box center [462, 395] width 11 height 11
radio input "true"
drag, startPoint x: 889, startPoint y: 457, endPoint x: 974, endPoint y: 405, distance: 99.9
click at [890, 457] on button "Додати" at bounding box center [879, 465] width 78 height 33
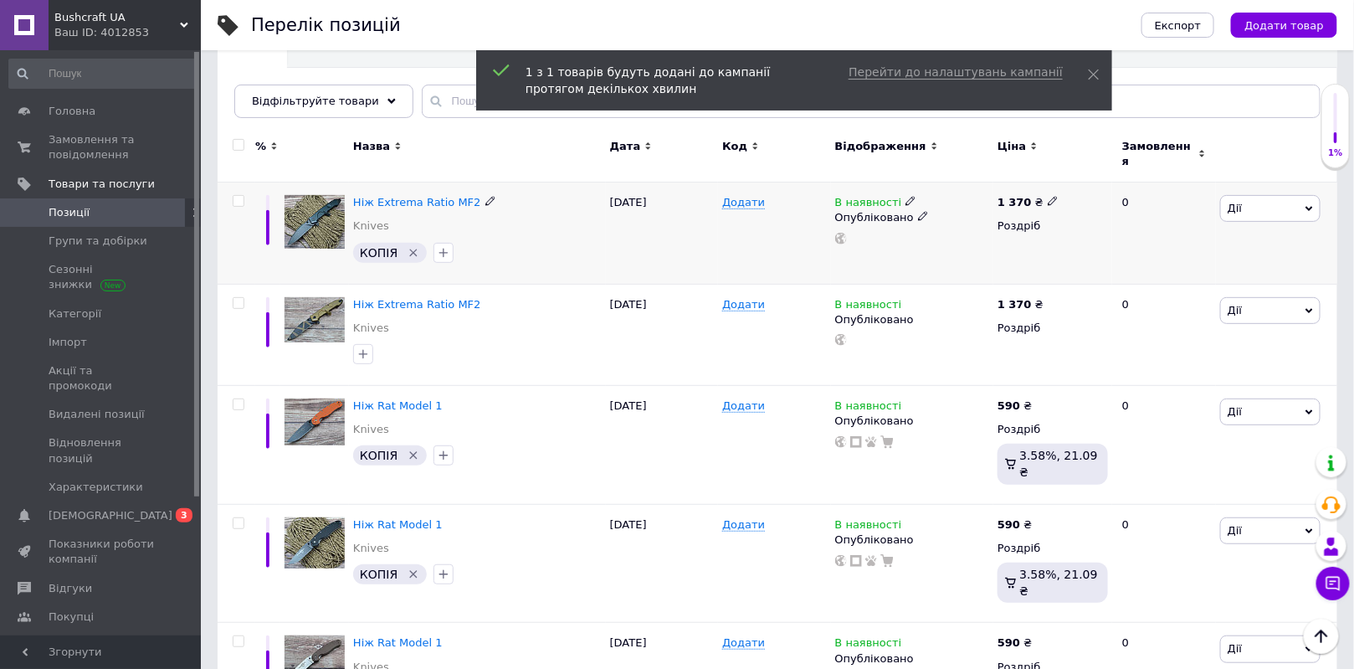
click at [1259, 198] on span "Дії" at bounding box center [1271, 208] width 100 height 27
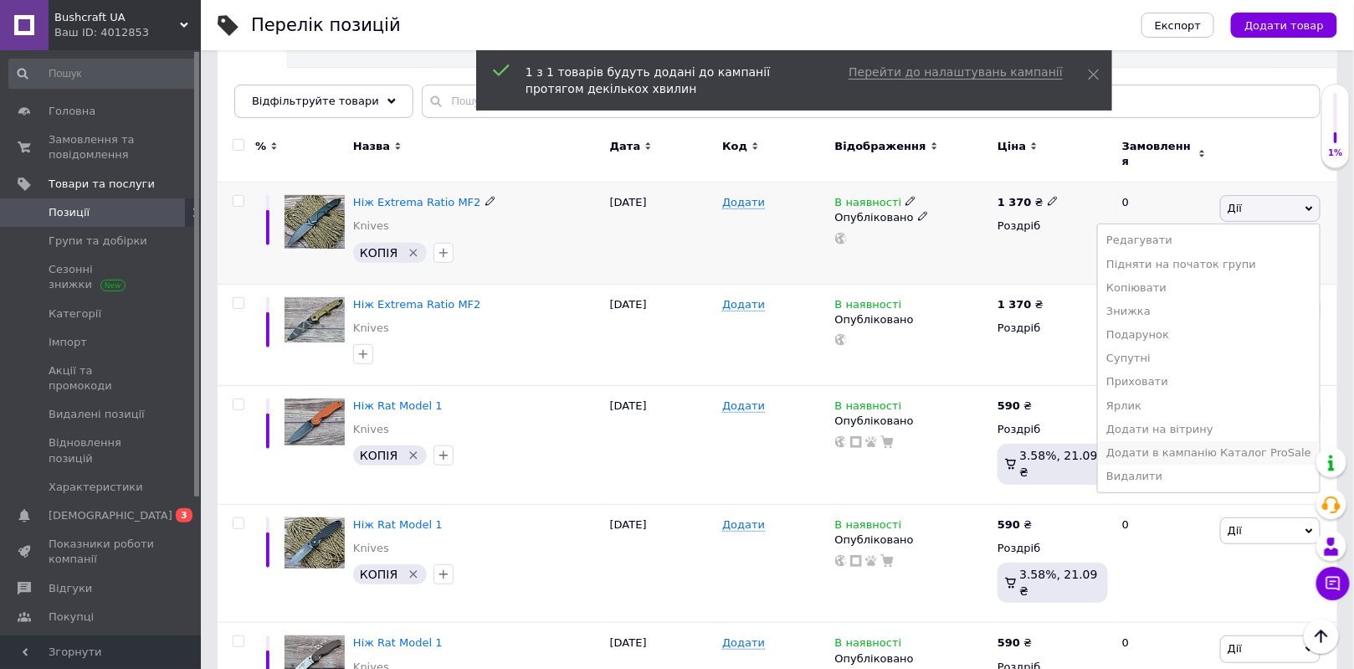
click at [1197, 441] on li "Додати в кампанію Каталог ProSale" at bounding box center [1209, 452] width 222 height 23
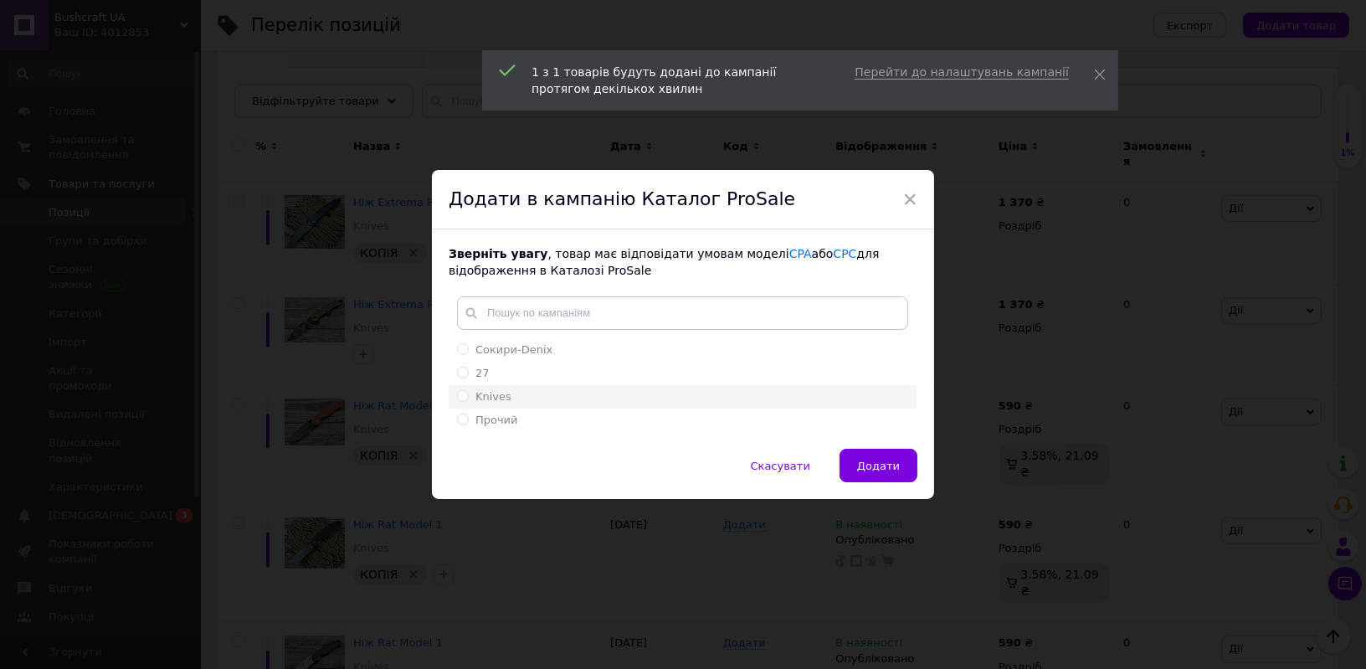
click at [464, 398] on input "Knives" at bounding box center [462, 395] width 11 height 11
radio input "true"
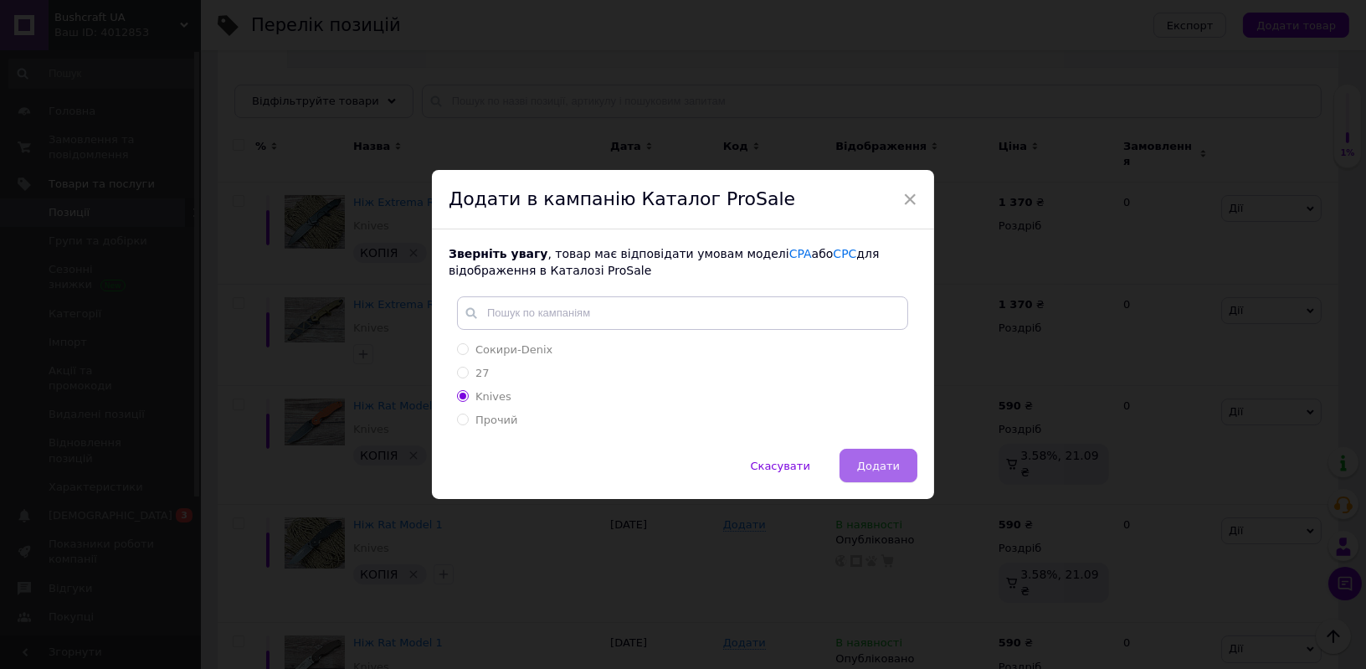
click at [876, 457] on button "Додати" at bounding box center [879, 465] width 78 height 33
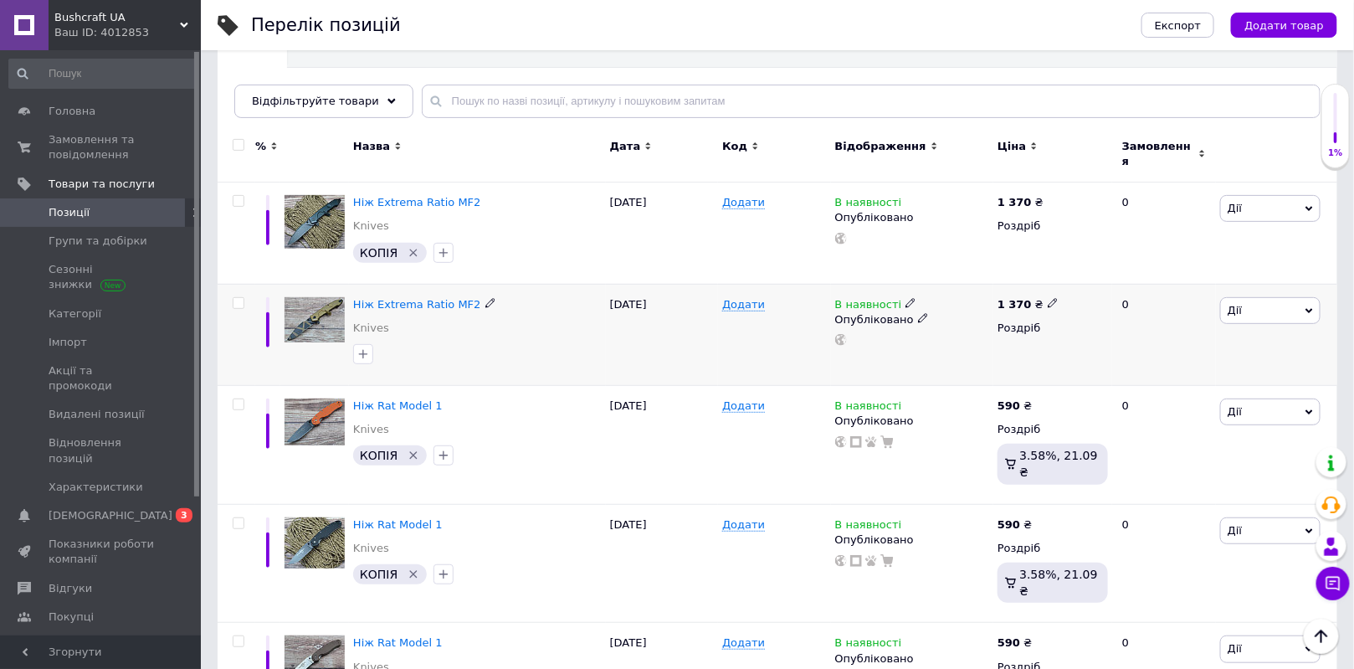
click at [1268, 302] on span "Дії" at bounding box center [1271, 310] width 100 height 27
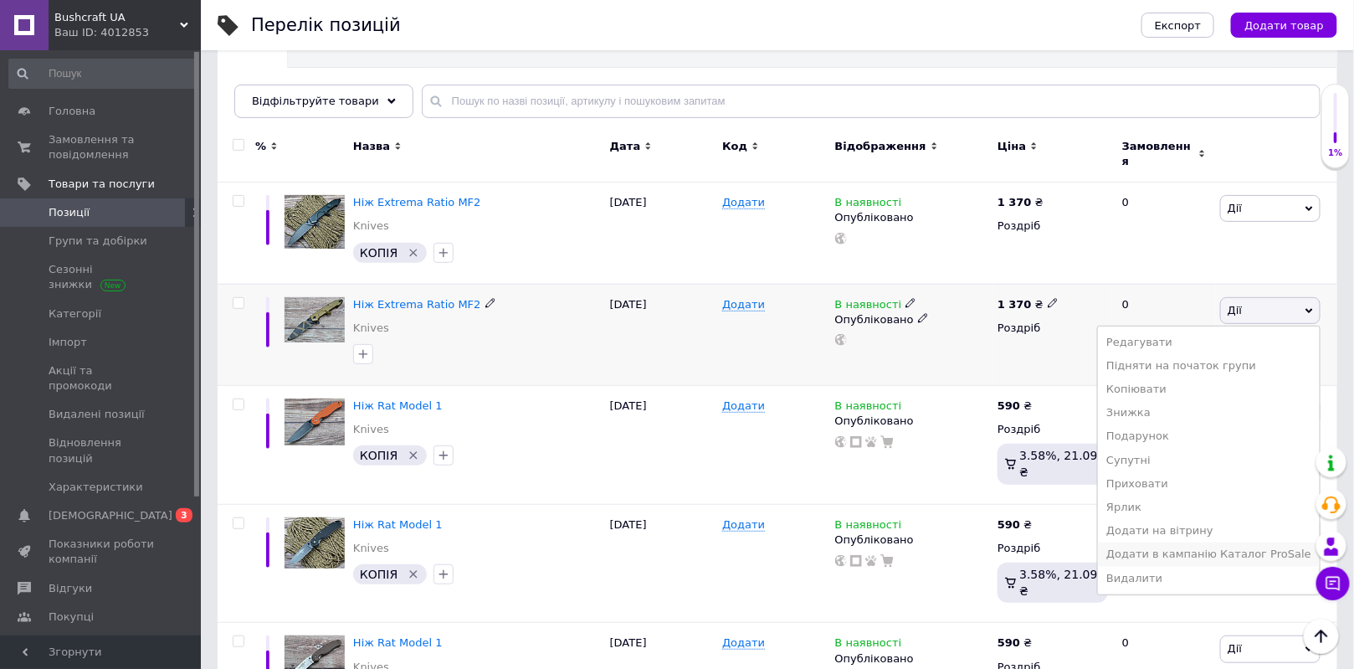
click at [1221, 542] on li "Додати в кампанію Каталог ProSale" at bounding box center [1209, 553] width 222 height 23
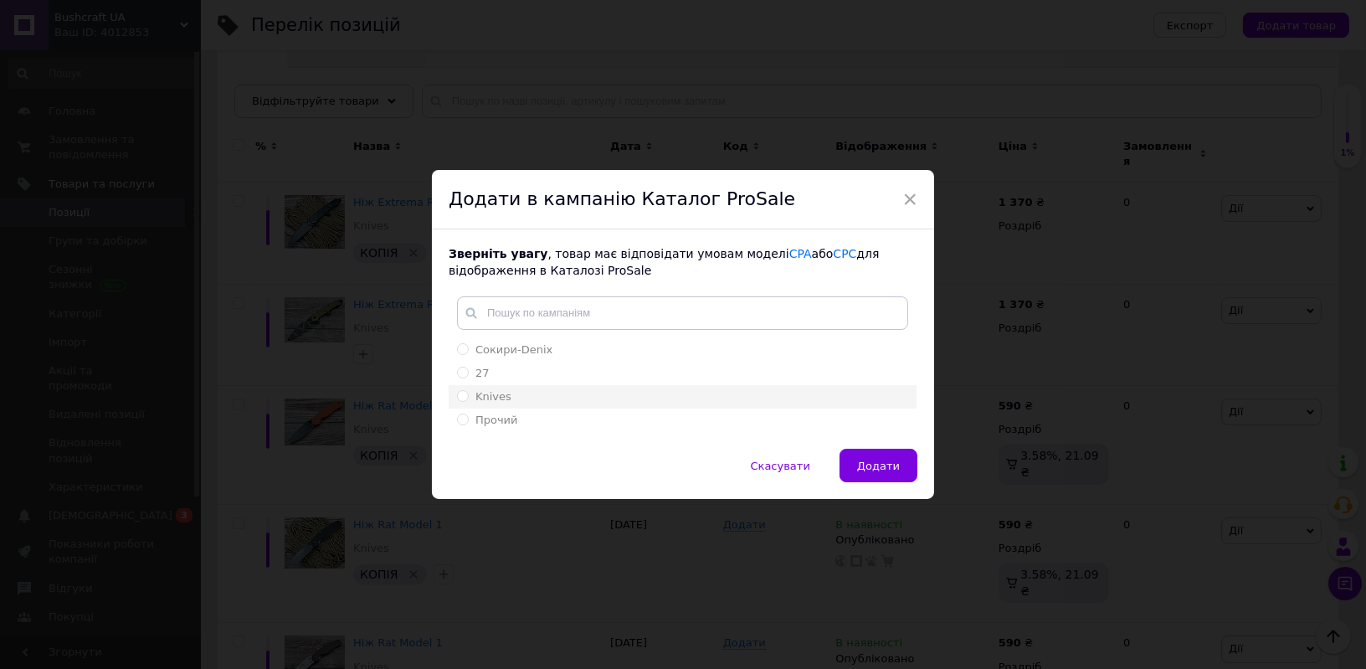
click at [462, 400] on input "Knives" at bounding box center [462, 395] width 11 height 11
radio input "true"
drag, startPoint x: 876, startPoint y: 473, endPoint x: 988, endPoint y: 411, distance: 127.4
click at [876, 472] on button "Додати" at bounding box center [879, 465] width 78 height 33
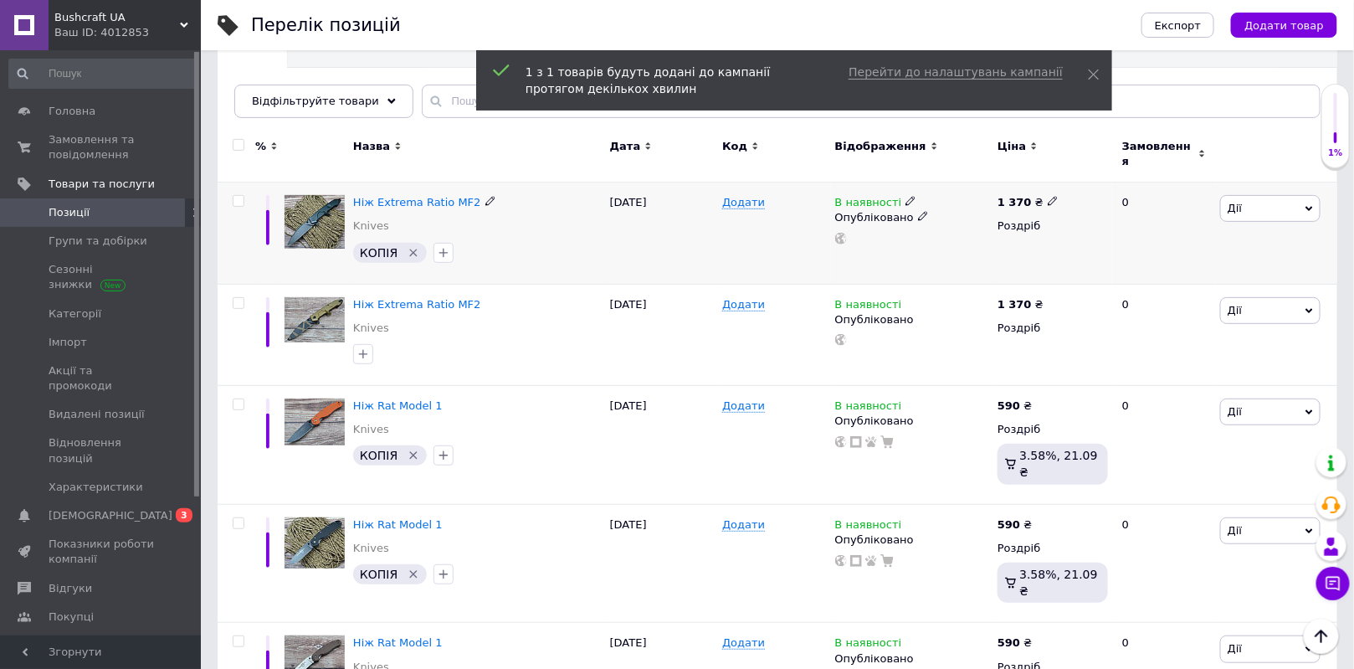
click at [1262, 198] on span "Дії" at bounding box center [1271, 208] width 100 height 27
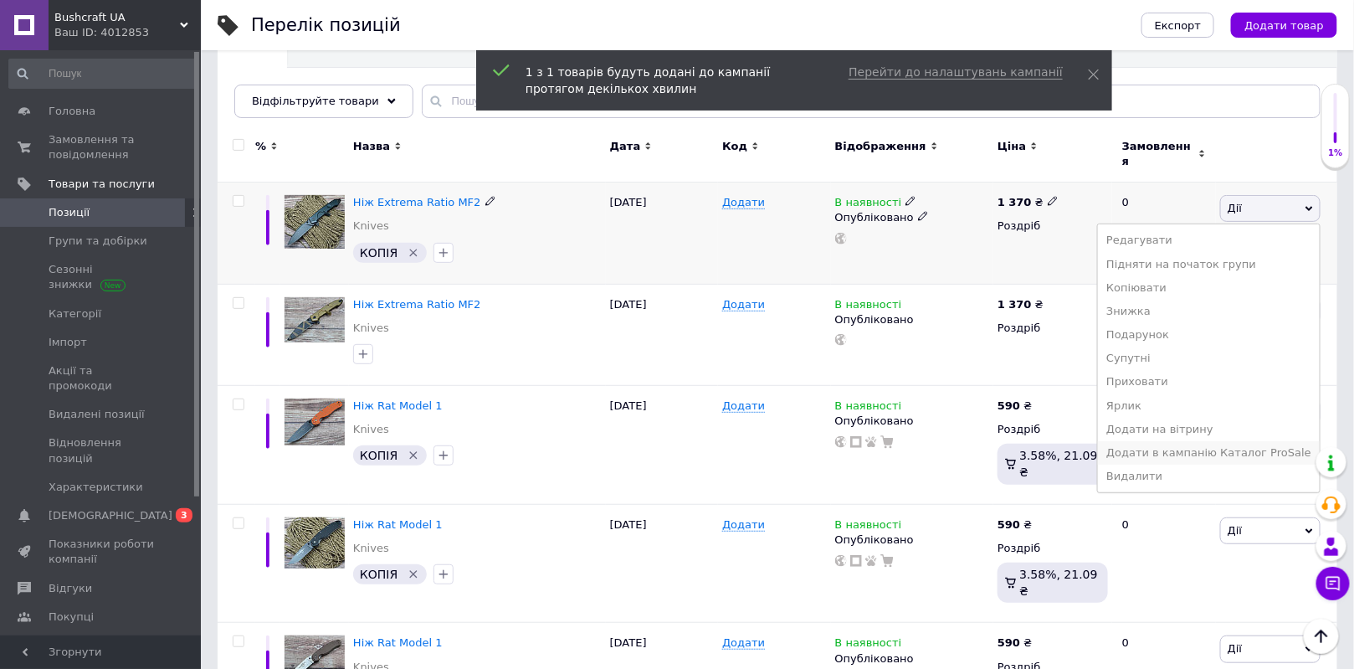
click at [1196, 442] on li "Додати в кампанію Каталог ProSale" at bounding box center [1209, 452] width 222 height 23
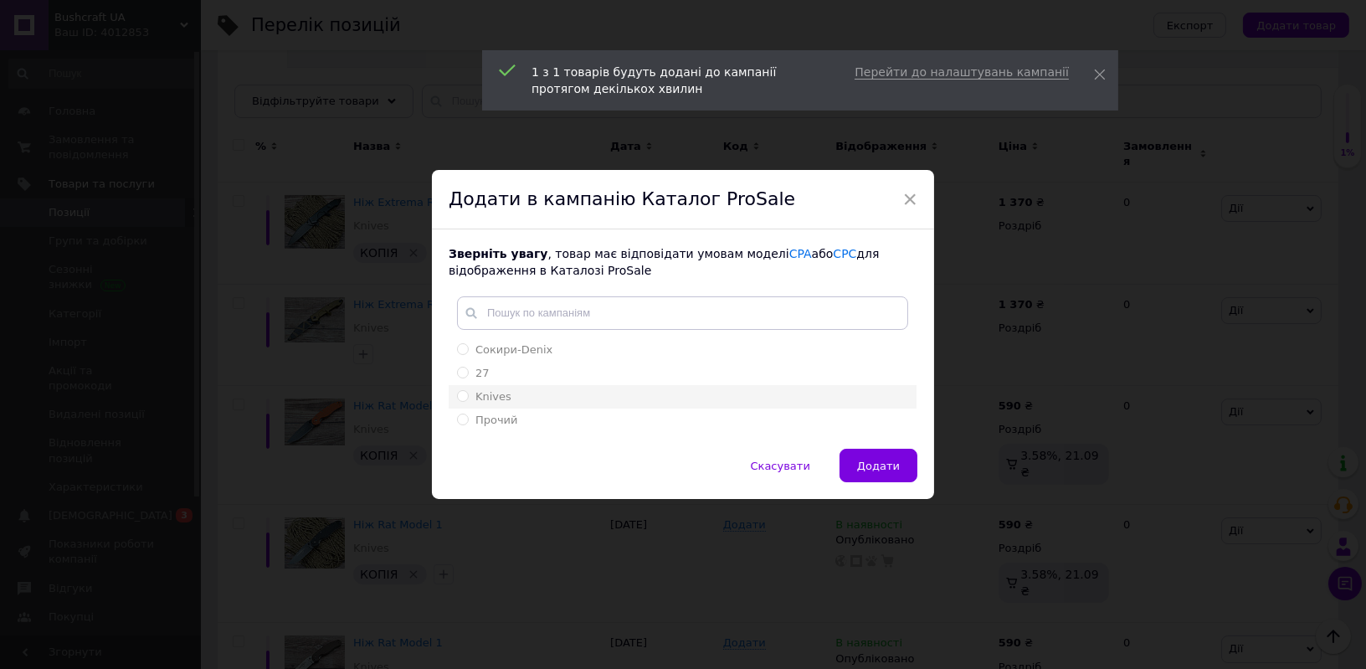
click at [463, 397] on input "Knives" at bounding box center [462, 395] width 11 height 11
radio input "true"
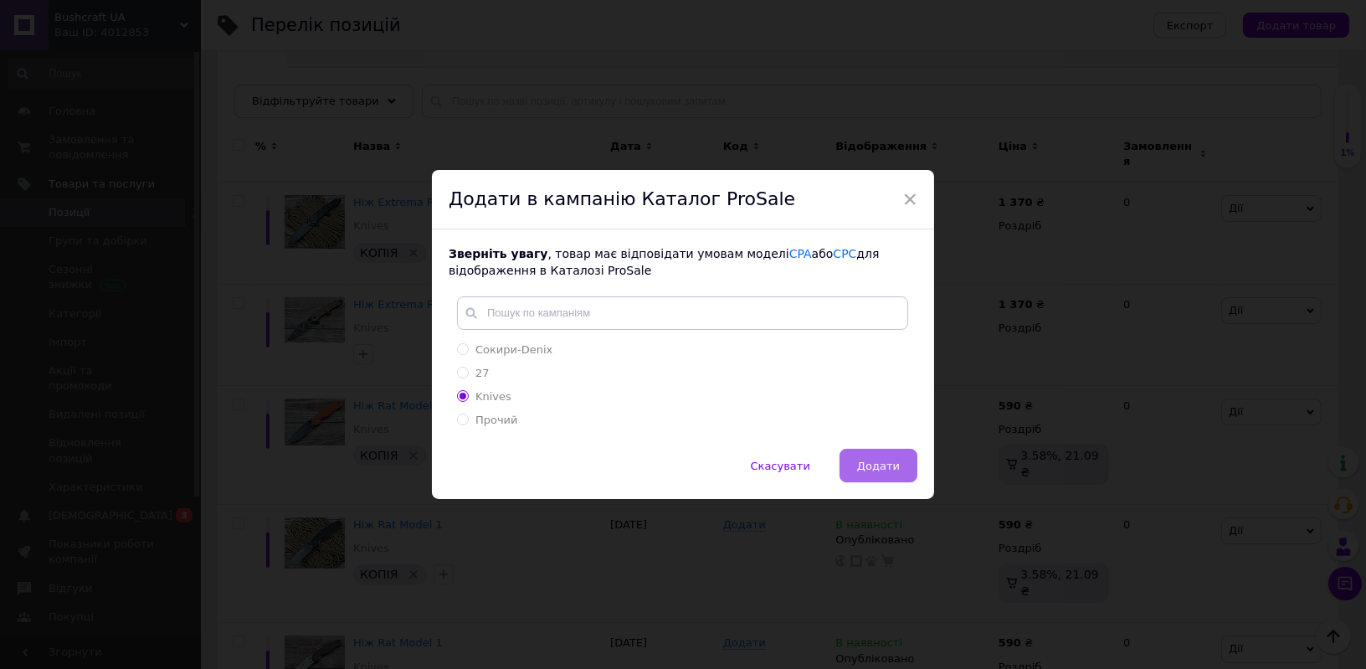
click at [882, 467] on span "Додати" at bounding box center [878, 466] width 43 height 13
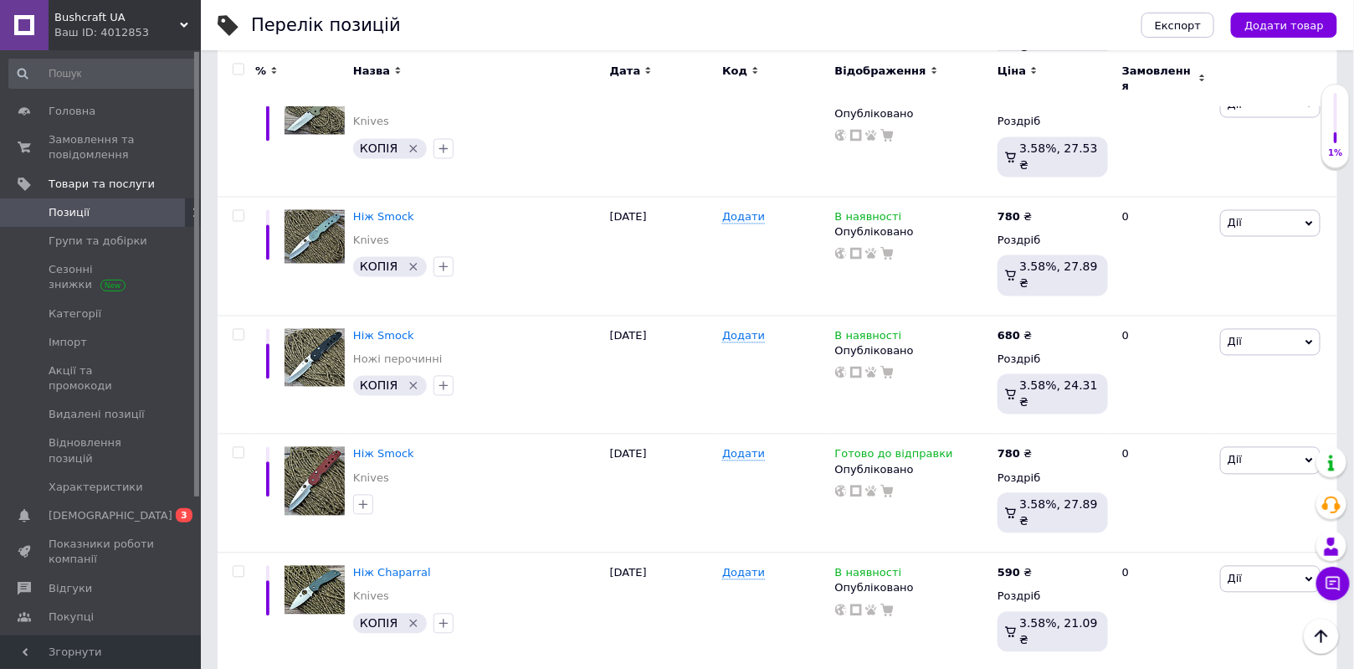
scroll to position [8980, 0]
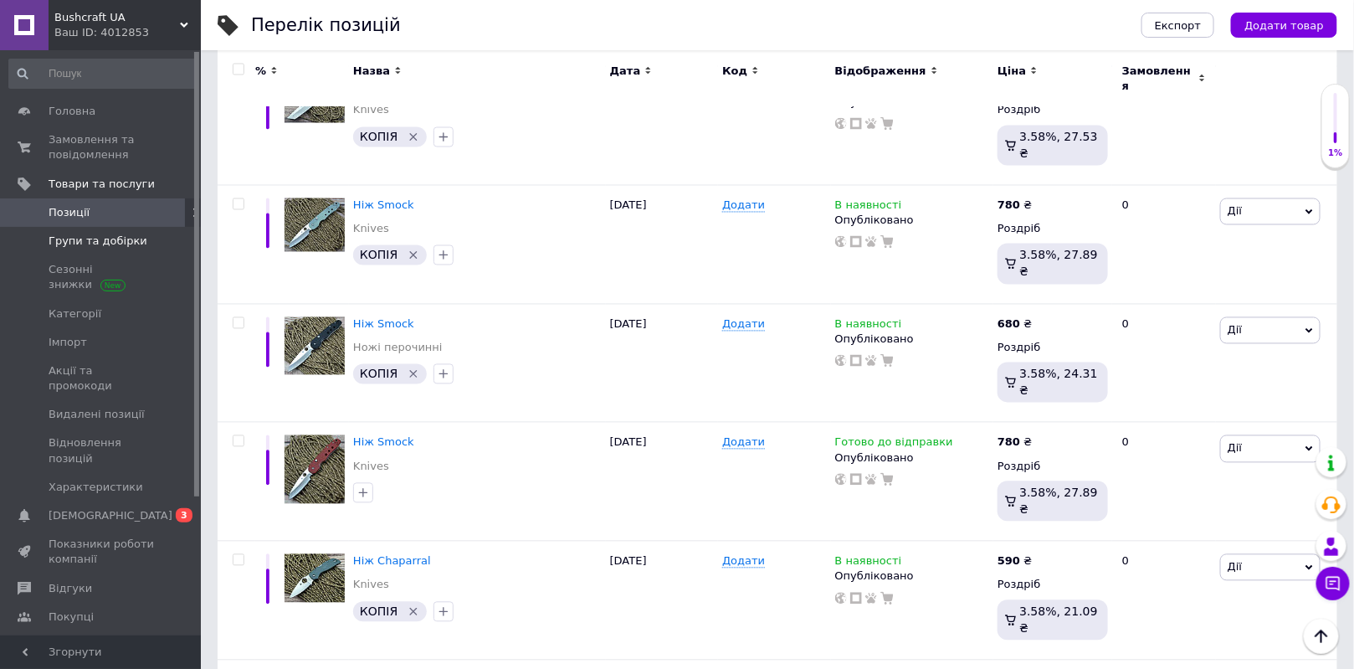
click at [92, 240] on span "Групи та добірки" at bounding box center [98, 241] width 99 height 15
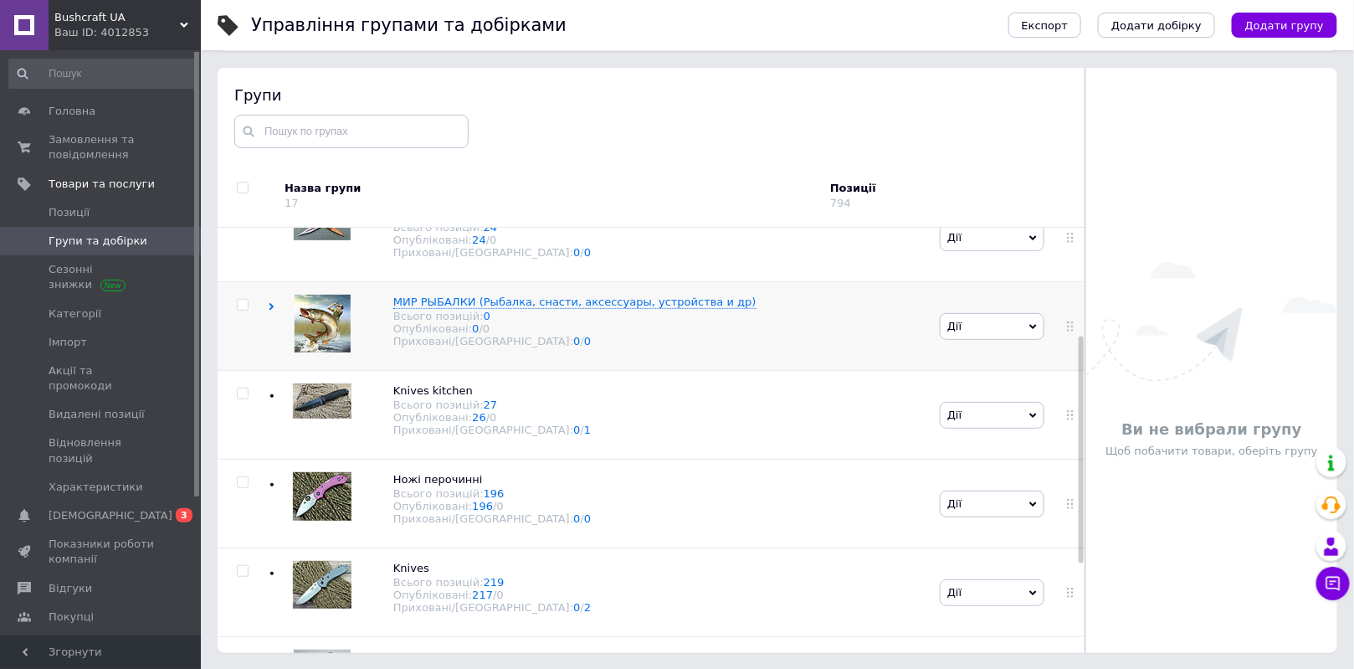
scroll to position [228, 0]
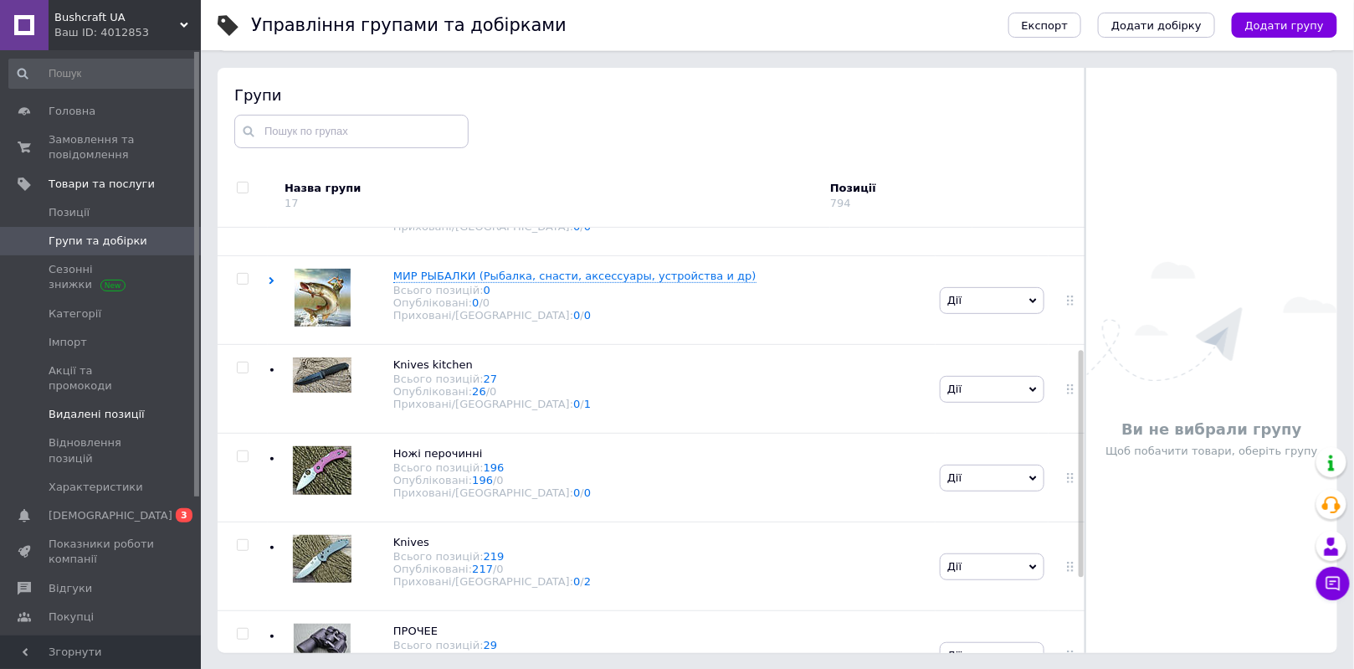
click at [78, 407] on span "Видалені позиції" at bounding box center [97, 414] width 96 height 15
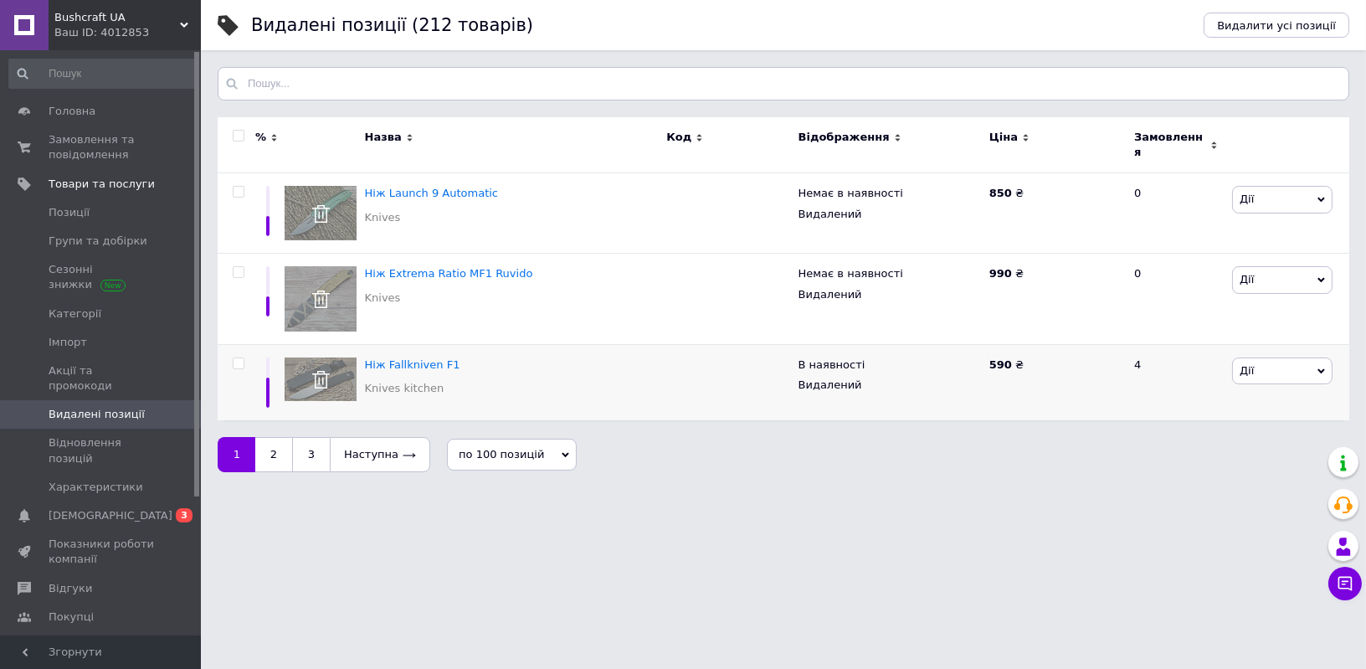
click at [236, 358] on input "checkbox" at bounding box center [238, 363] width 11 height 11
checkbox input "true"
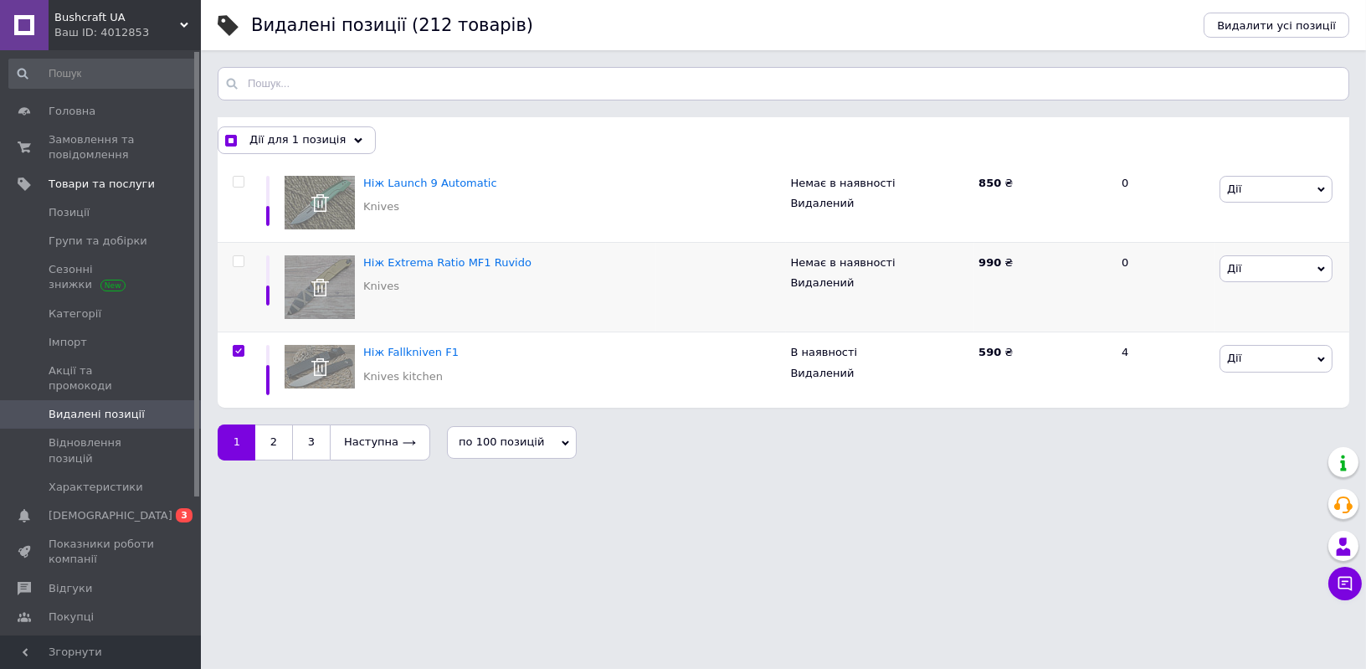
click at [235, 260] on input "checkbox" at bounding box center [238, 261] width 11 height 11
checkbox input "true"
click at [237, 182] on input "checkbox" at bounding box center [238, 182] width 11 height 11
click at [321, 143] on span "Дії для 3 позиції" at bounding box center [295, 139] width 93 height 15
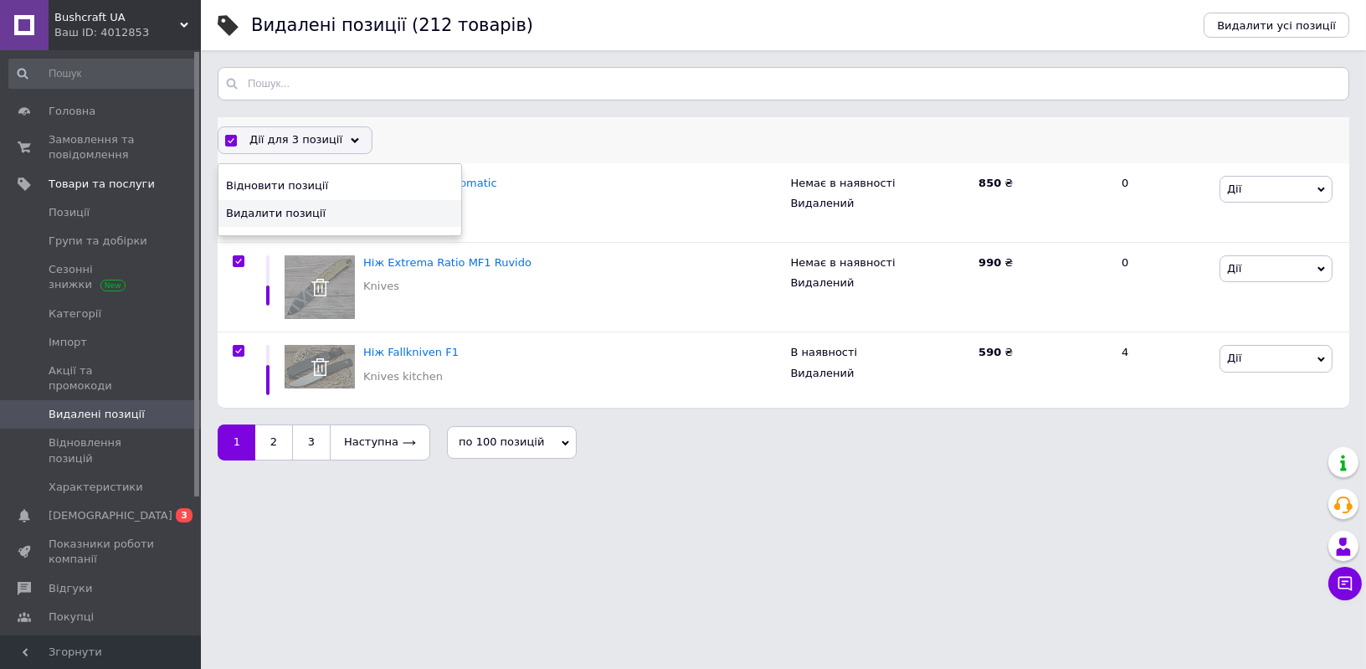
click at [294, 216] on span "Видалити позиції" at bounding box center [338, 213] width 224 height 15
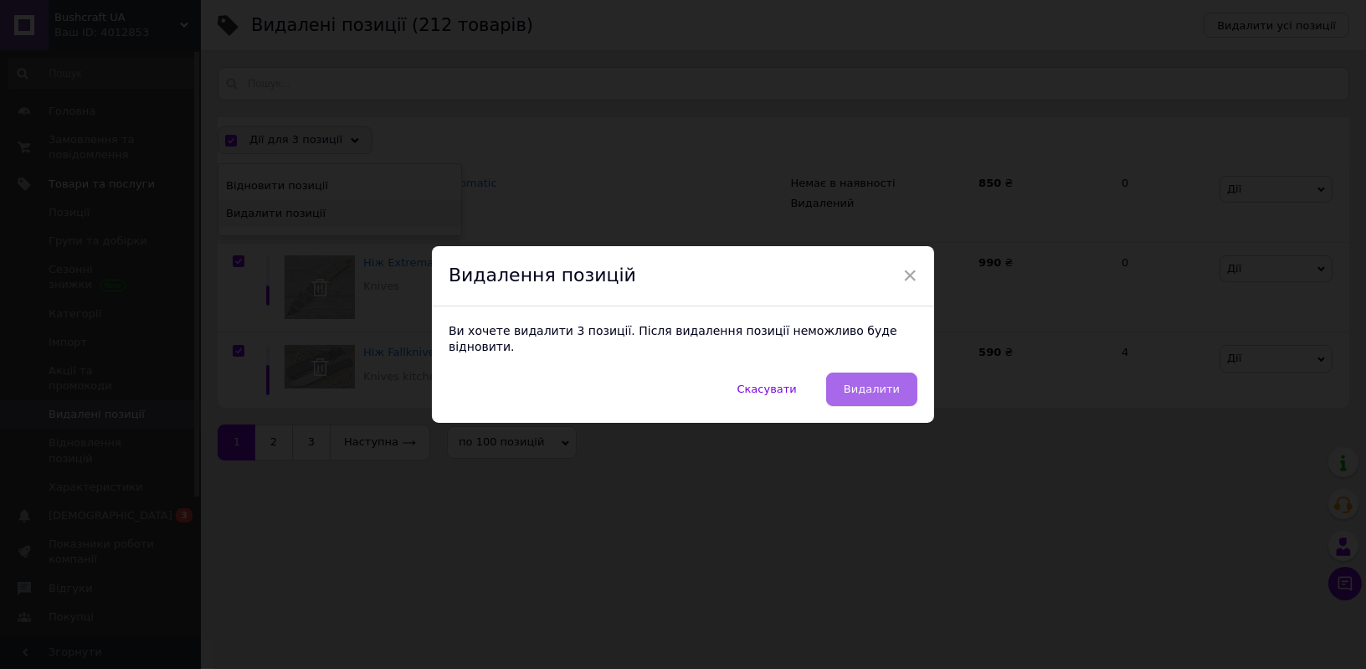
click at [904, 378] on button "Видалити" at bounding box center [871, 389] width 91 height 33
checkbox input "false"
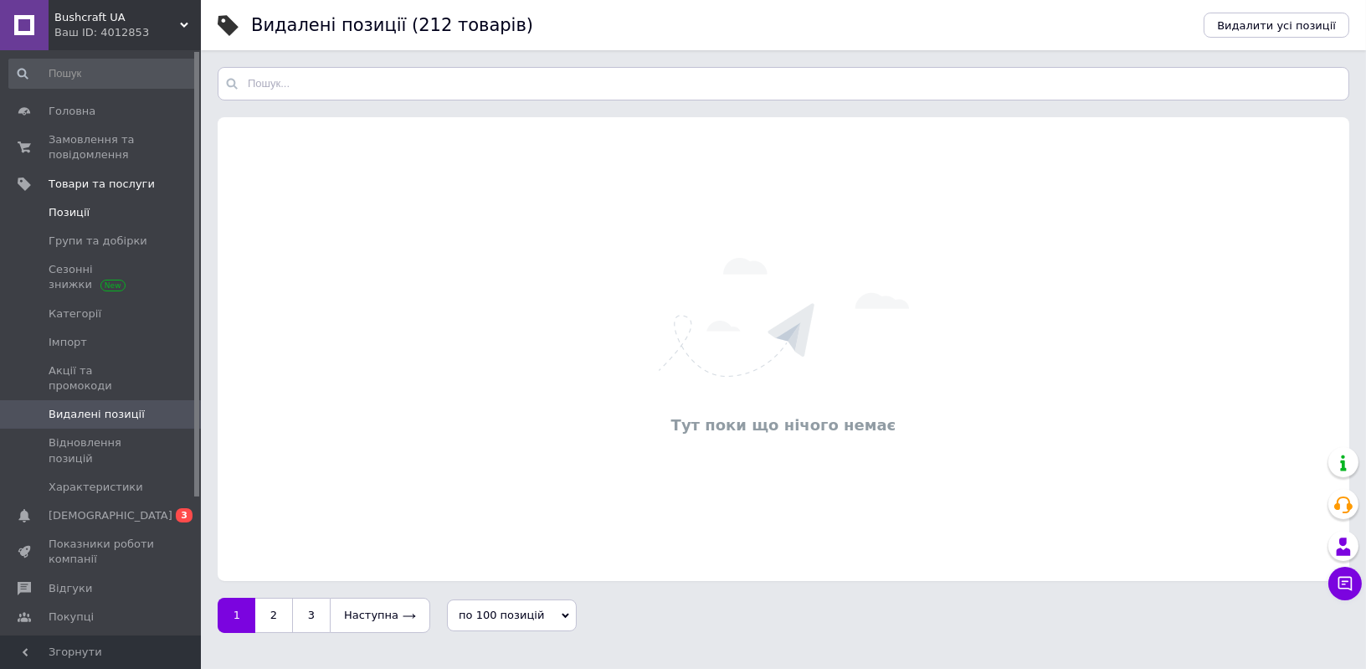
click at [77, 212] on span "Позиції" at bounding box center [69, 212] width 41 height 15
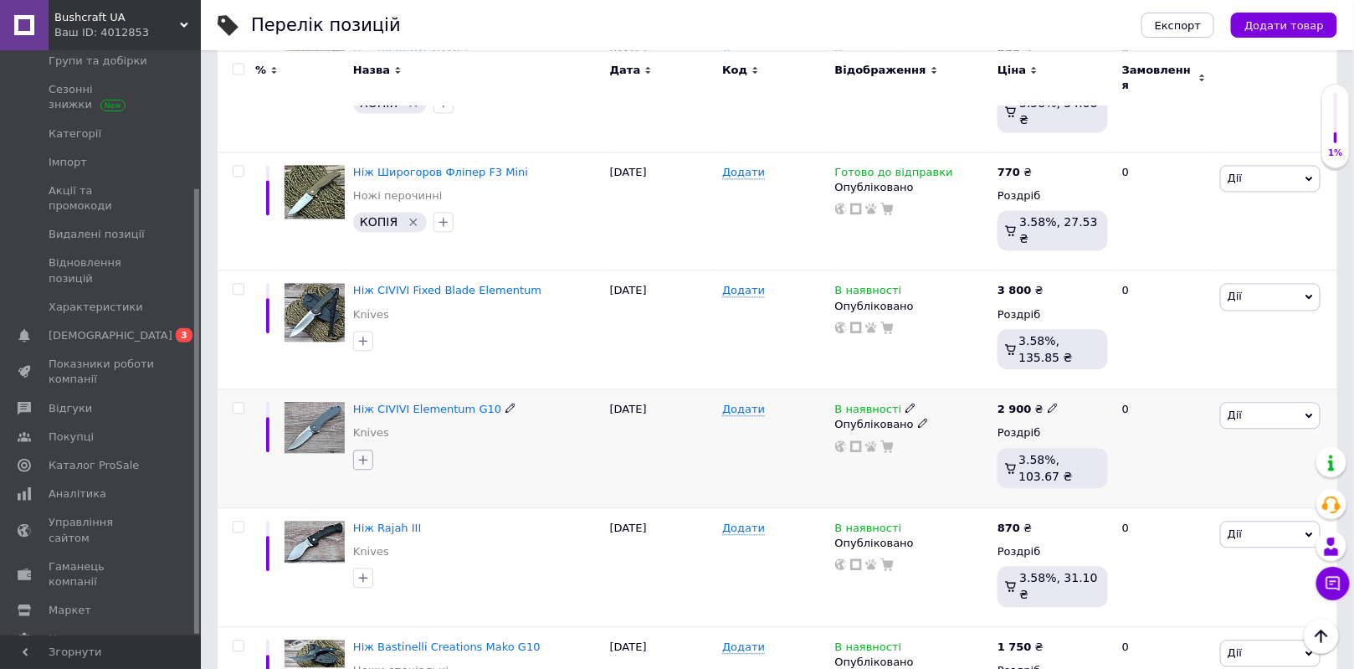
scroll to position [1370, 0]
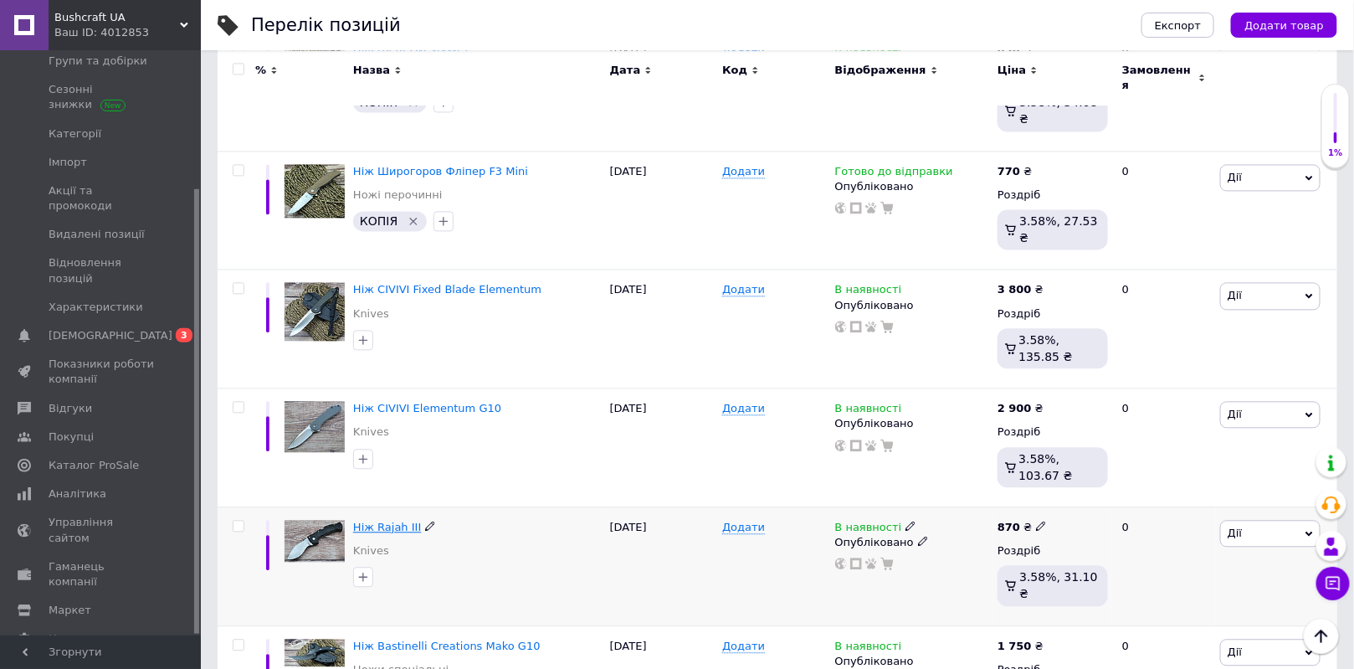
click at [383, 521] on span "Ніж Rajah III" at bounding box center [387, 527] width 68 height 13
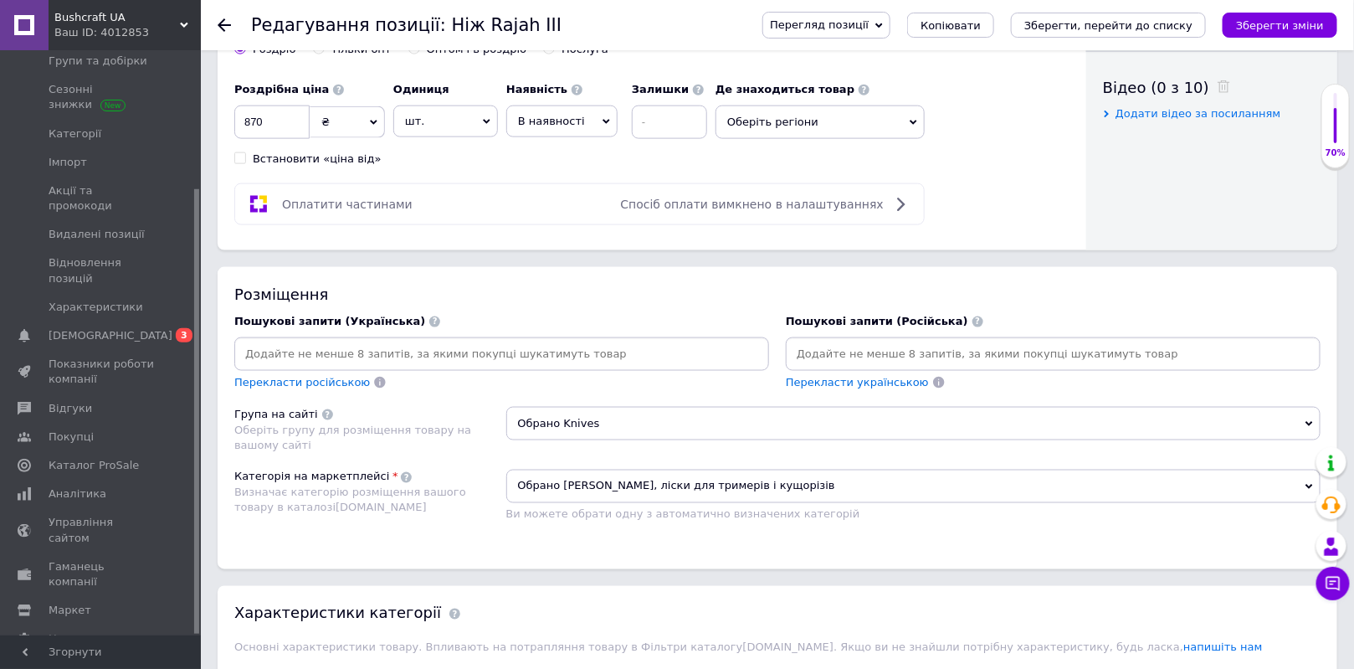
scroll to position [989, 0]
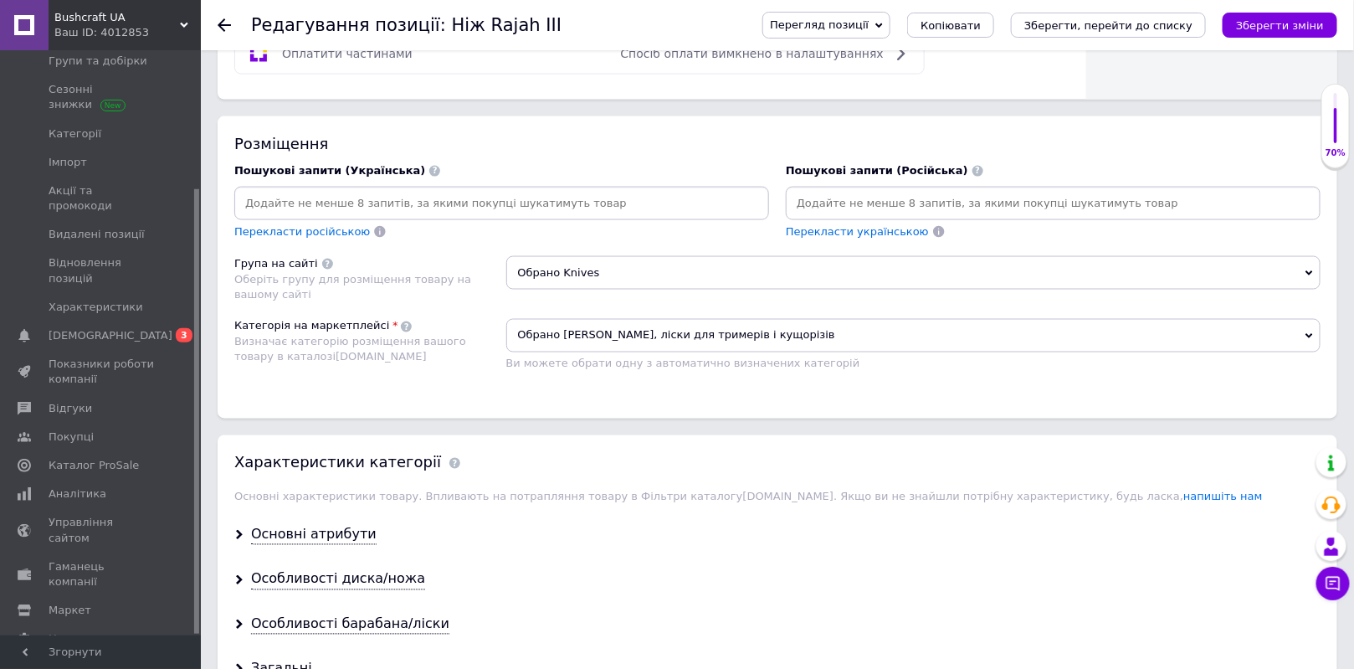
click at [568, 274] on span "Обрано Knives" at bounding box center [913, 272] width 815 height 33
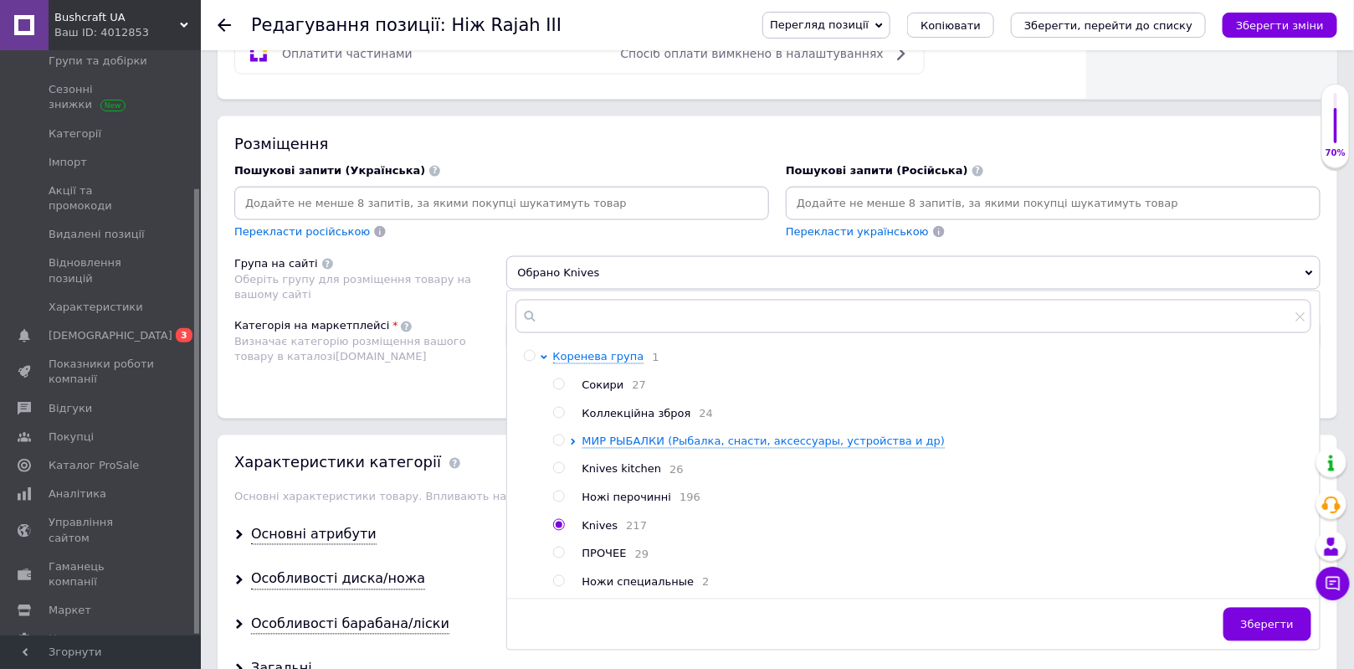
drag, startPoint x: 562, startPoint y: 494, endPoint x: 572, endPoint y: 494, distance: 10.0
click at [562, 493] on input "radio" at bounding box center [558, 496] width 11 height 11
radio input "true"
radio input "false"
click at [1293, 629] on span "Зберегти" at bounding box center [1267, 625] width 53 height 13
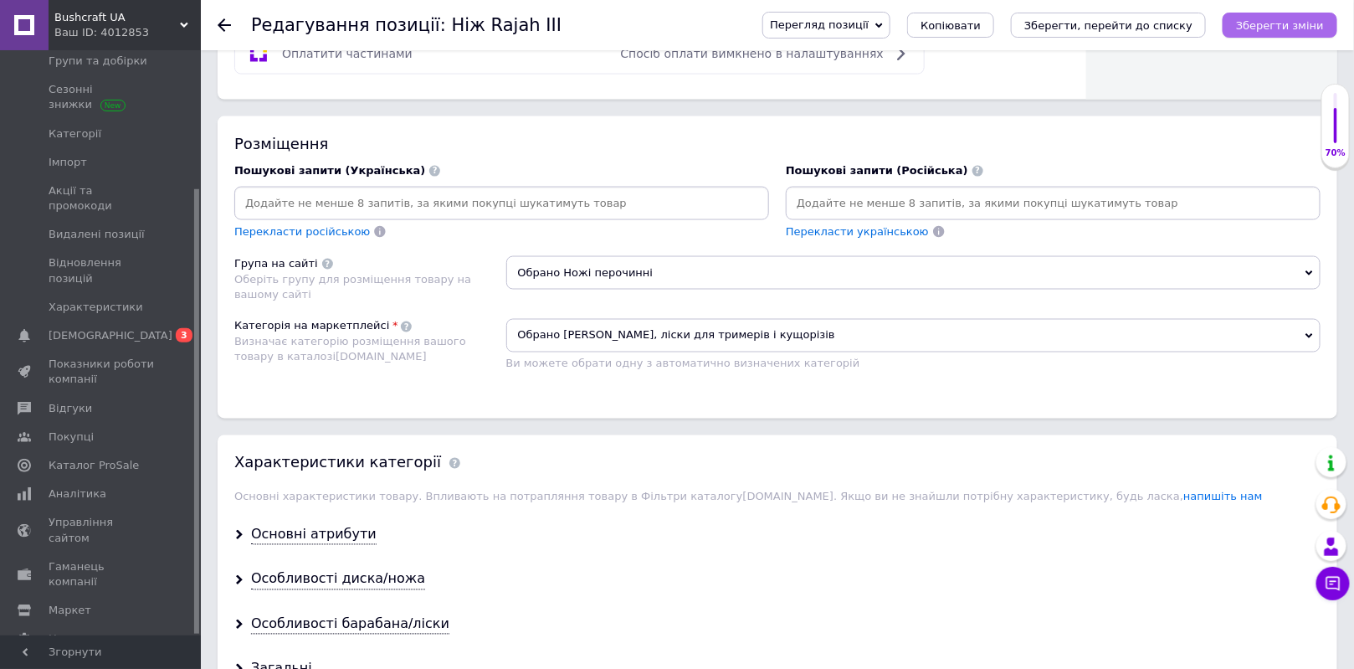
click at [1305, 28] on icon "Зберегти зміни" at bounding box center [1280, 25] width 88 height 13
